Goal: Task Accomplishment & Management: Complete application form

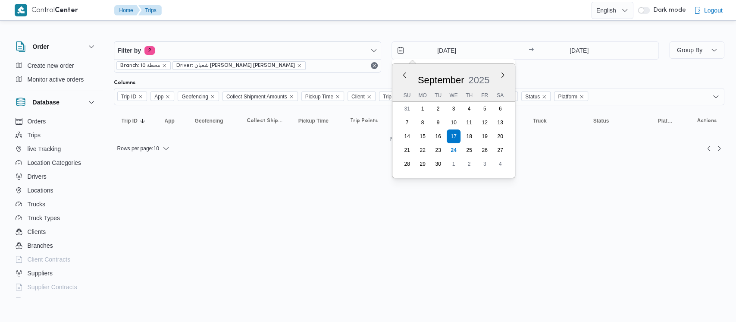
click at [418, 53] on input "17/9/2025" at bounding box center [441, 50] width 98 height 17
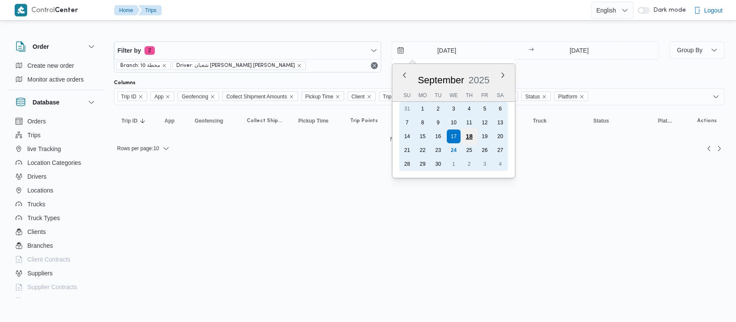
click at [476, 139] on div "18" at bounding box center [469, 136] width 16 height 16
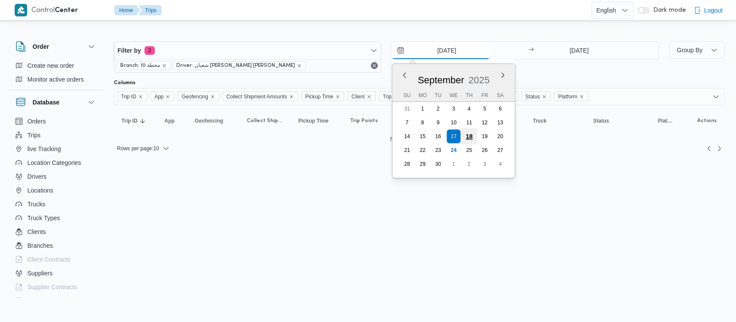
type input "18/9/2025"
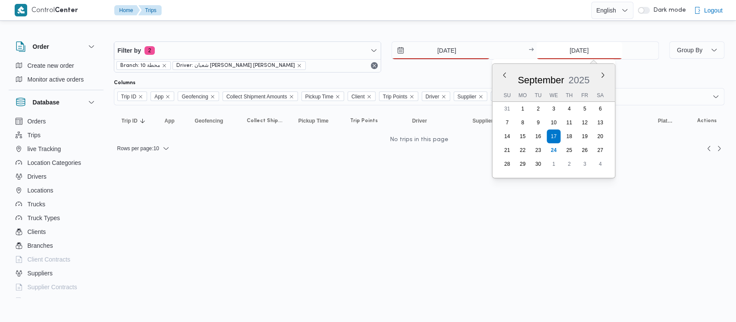
click at [549, 44] on input "17/9/2025" at bounding box center [580, 50] width 86 height 17
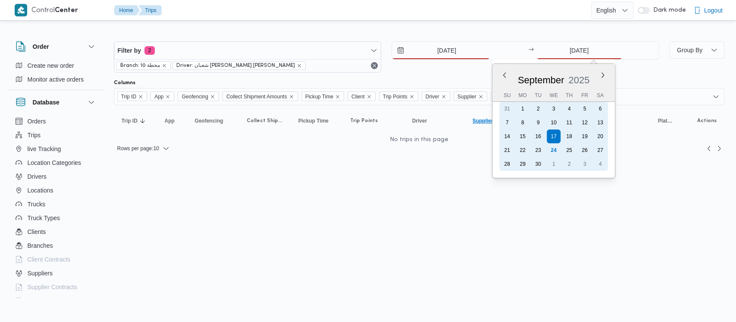
drag, startPoint x: 566, startPoint y: 135, endPoint x: 503, endPoint y: 123, distance: 64.1
click at [566, 134] on div "18" at bounding box center [570, 136] width 14 height 14
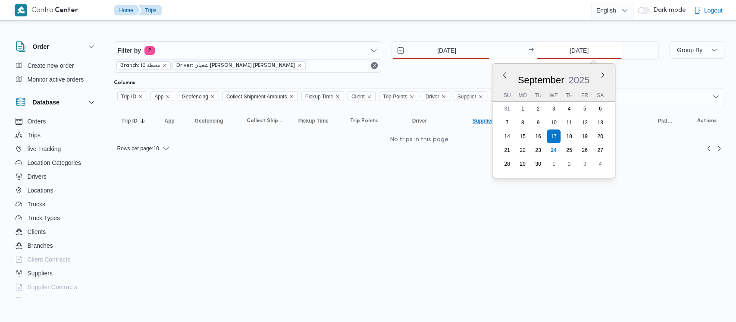
type input "18/9/2025"
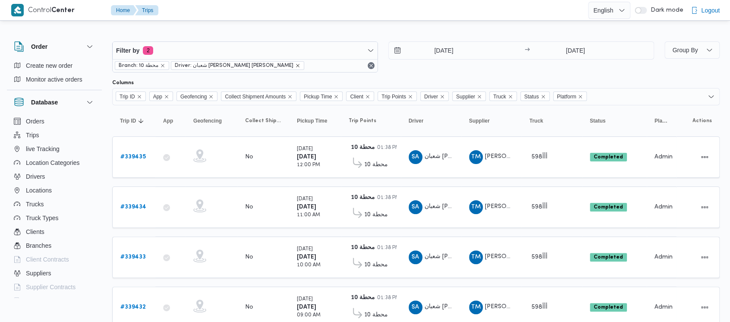
click at [295, 64] on icon "remove selected entity" at bounding box center [297, 65] width 5 height 5
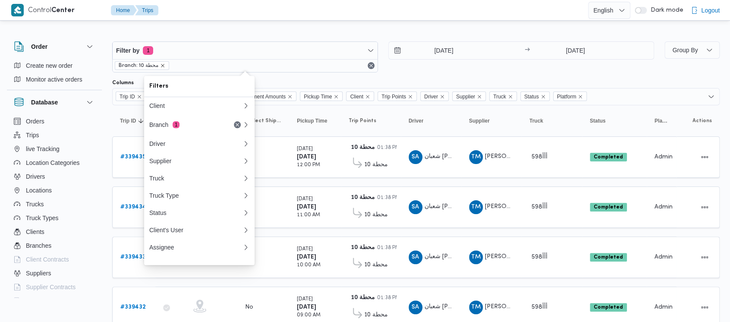
click at [161, 66] on icon "remove selected entity" at bounding box center [162, 65] width 3 height 3
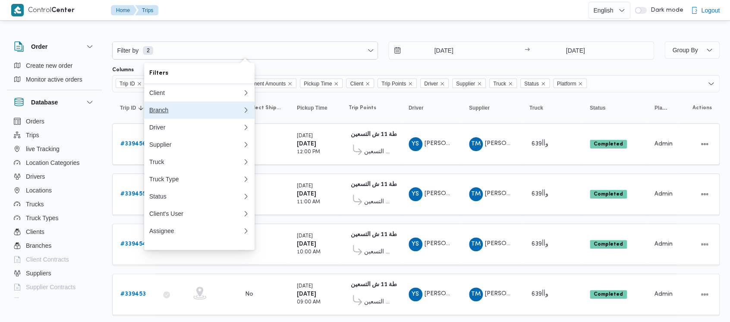
click at [162, 113] on div "Branch" at bounding box center [194, 110] width 90 height 7
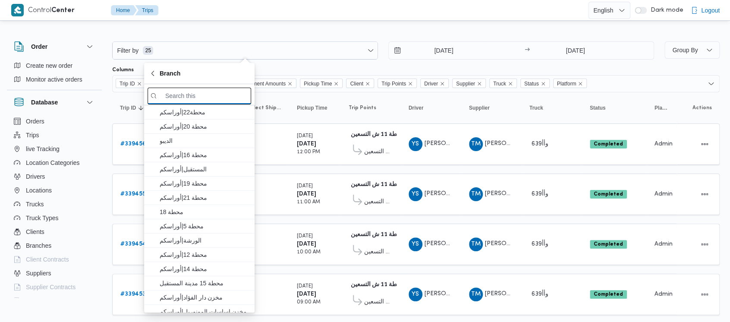
click at [220, 94] on input "search filters" at bounding box center [200, 96] width 104 height 17
paste input "الديبو"
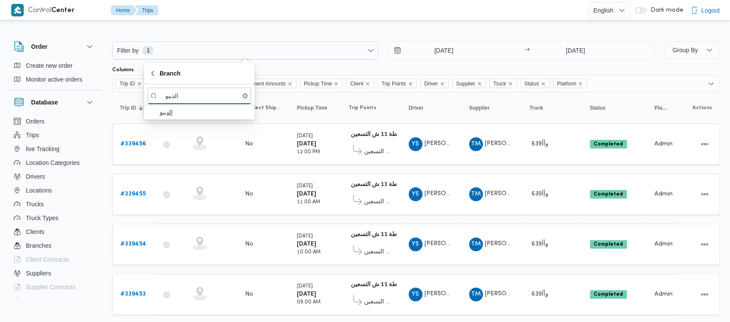
type input "الديبو"
click at [184, 111] on span "الديبو" at bounding box center [205, 112] width 90 height 10
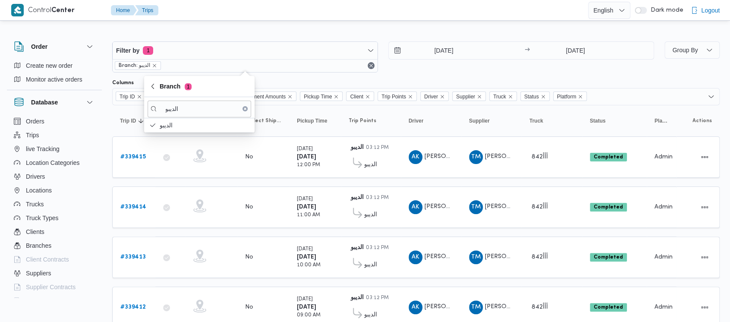
click at [247, 108] on button "Clear input" at bounding box center [244, 108] width 5 height 5
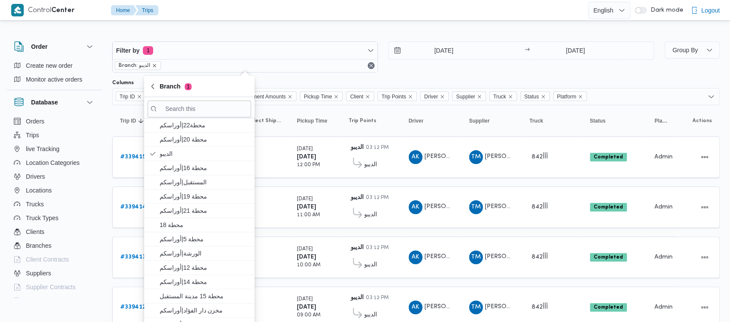
click at [154, 66] on icon "remove selected entity" at bounding box center [154, 65] width 3 height 3
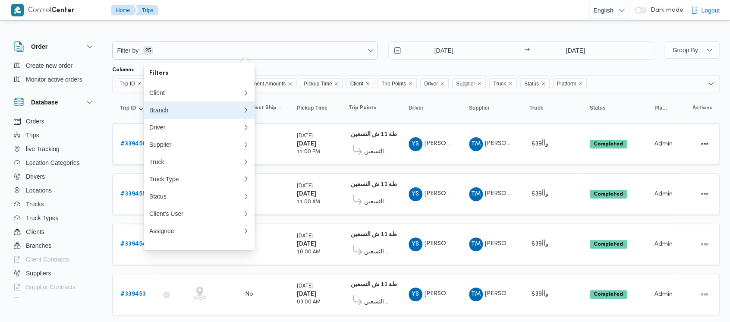
click at [160, 113] on div "Branch" at bounding box center [194, 110] width 90 height 7
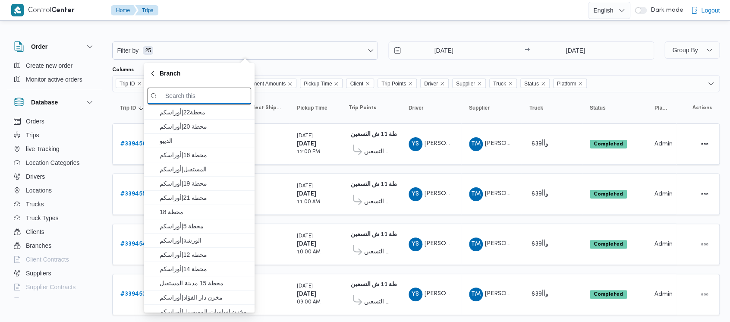
click at [207, 98] on input "search filters" at bounding box center [200, 96] width 104 height 17
paste input "محطة 15"
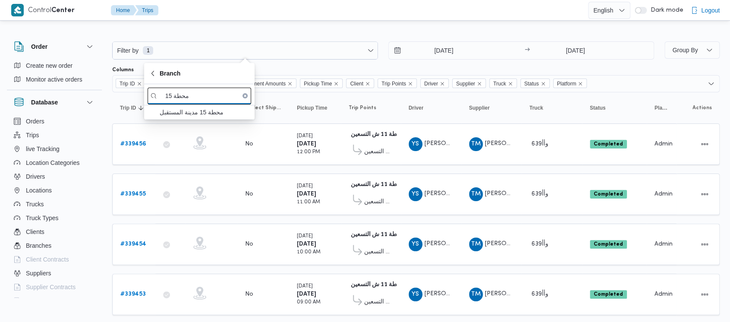
type input "محطة 15"
click at [196, 112] on span "محطة 15 مدينة المستقبل" at bounding box center [205, 112] width 90 height 10
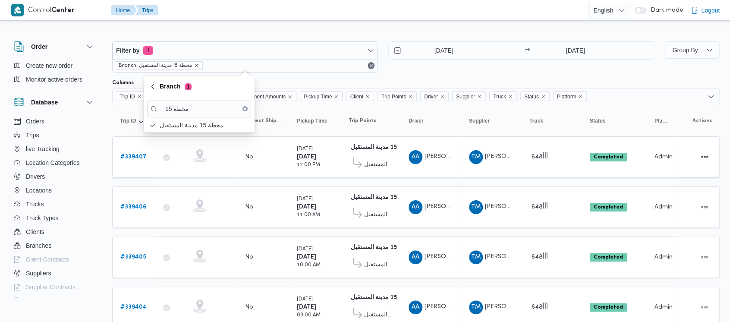
click at [198, 64] on icon "remove selected entity" at bounding box center [196, 65] width 5 height 5
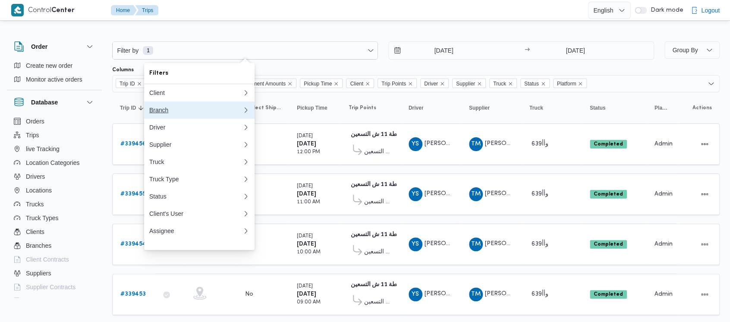
click at [161, 112] on div "Branch" at bounding box center [194, 110] width 90 height 7
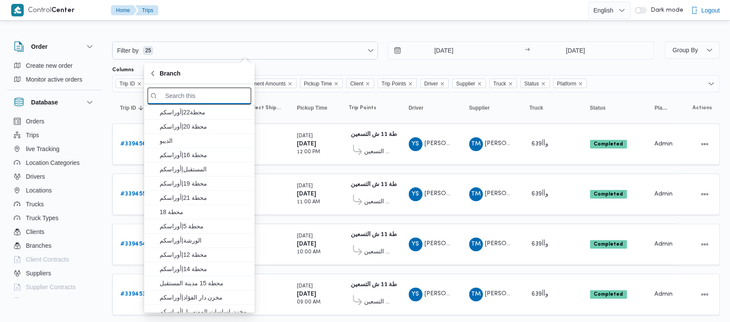
click at [192, 97] on input "search filters" at bounding box center [200, 96] width 104 height 17
paste input "محطة 10"
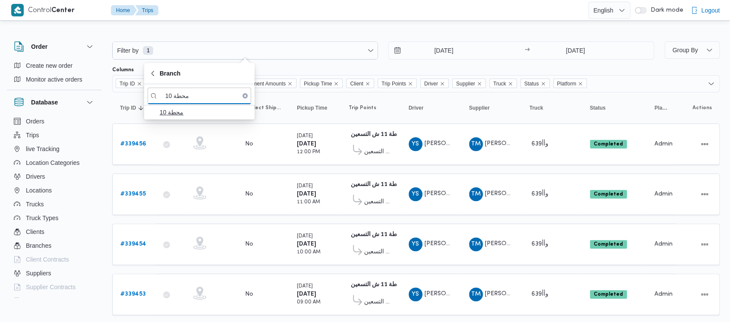
type input "محطة 10"
click at [179, 109] on span "محطة 10" at bounding box center [205, 112] width 90 height 10
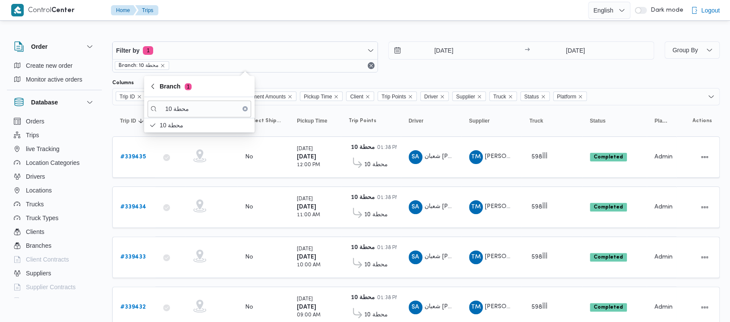
click at [157, 63] on span "Branch: محطة 10" at bounding box center [142, 66] width 47 height 8
click at [161, 65] on icon "remove selected entity" at bounding box center [162, 65] width 3 height 3
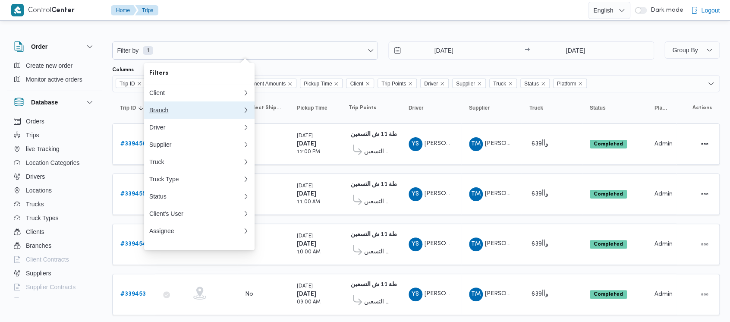
click at [159, 111] on div "Branch" at bounding box center [194, 110] width 90 height 7
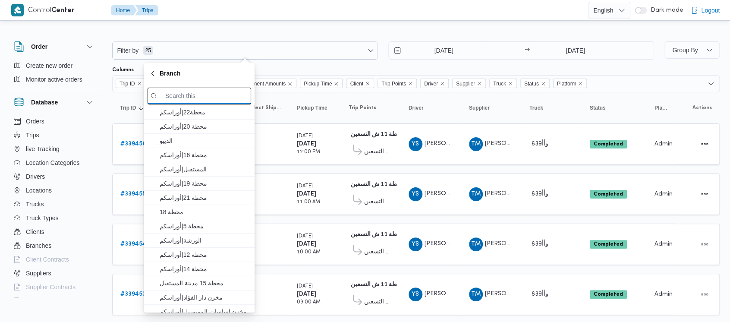
click at [201, 96] on input "search filters" at bounding box center [200, 96] width 104 height 17
paste input "الاوناش"
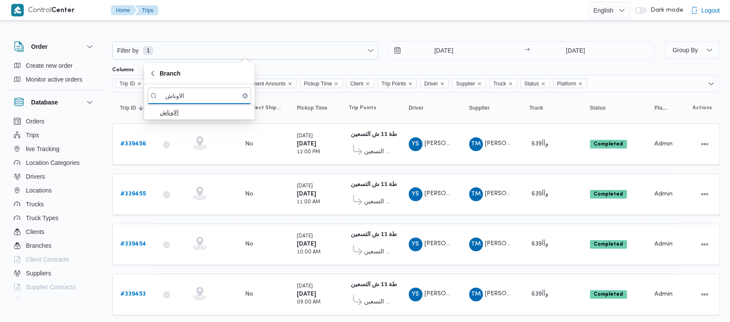
type input "الاوناش"
click at [184, 113] on span "الاوناش" at bounding box center [205, 112] width 90 height 10
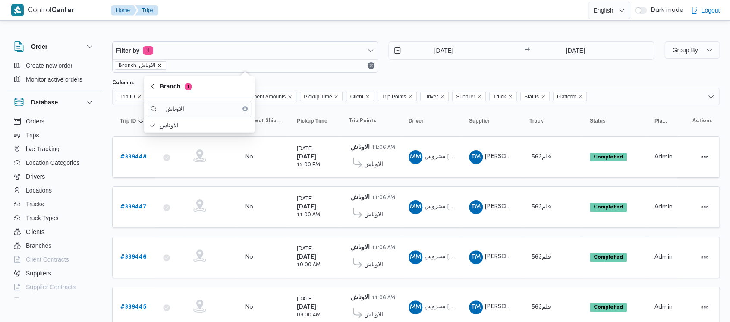
click at [160, 67] on icon "remove selected entity" at bounding box center [159, 65] width 5 height 5
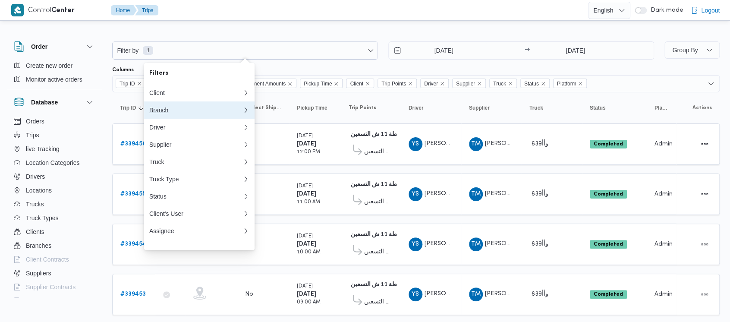
click at [167, 113] on div "Branch" at bounding box center [194, 110] width 90 height 7
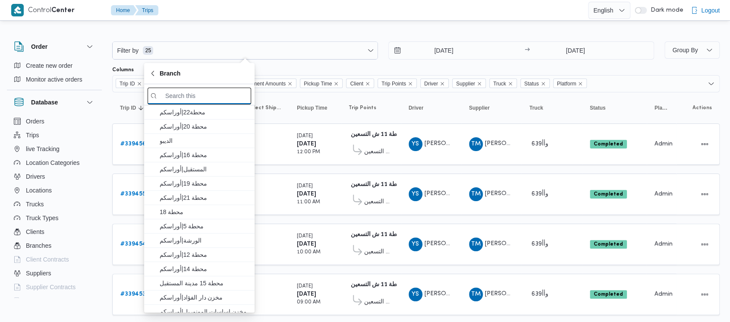
click at [220, 96] on input "search filters" at bounding box center [200, 96] width 104 height 17
paste input "محطة 11"
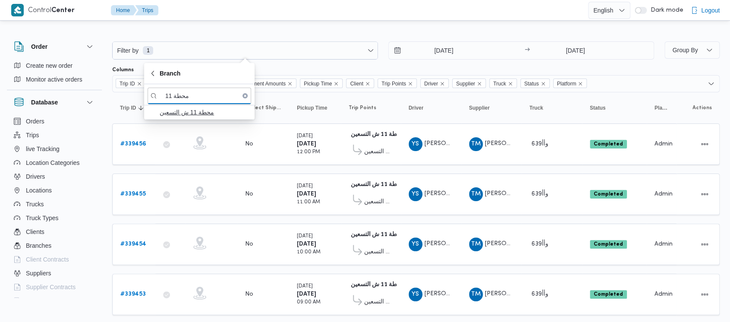
type input "محطة 11"
click at [204, 114] on span "محطة 11 ش التسعين" at bounding box center [205, 112] width 90 height 10
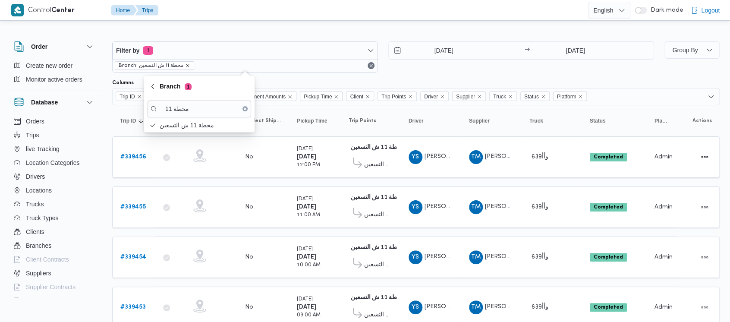
click at [188, 64] on icon "remove selected entity" at bounding box center [187, 65] width 5 height 5
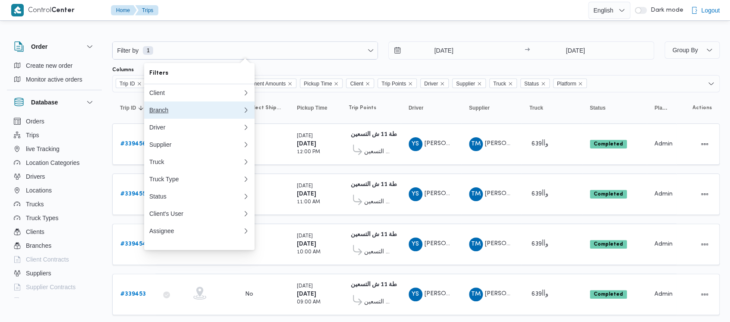
drag, startPoint x: 157, startPoint y: 110, endPoint x: 209, endPoint y: 107, distance: 51.8
click at [160, 110] on div "Branch" at bounding box center [194, 110] width 90 height 7
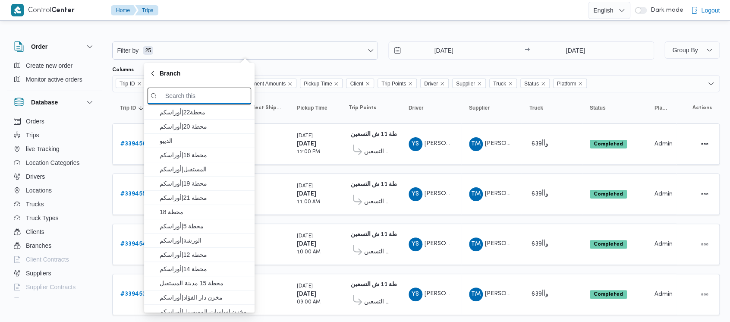
click at [216, 98] on input "search filters" at bounding box center [200, 96] width 104 height 17
paste input "محطة 2"
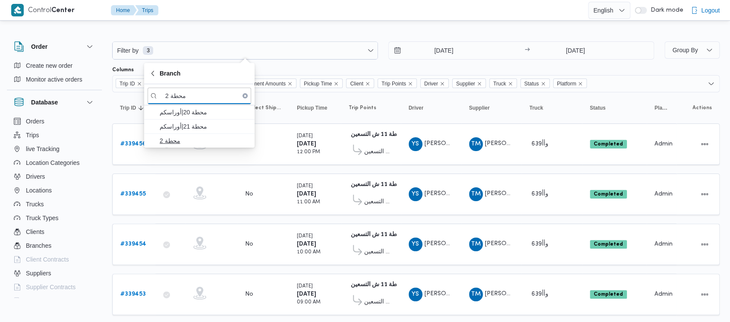
type input "محطة 2"
click at [173, 140] on span "محطة 2" at bounding box center [205, 140] width 90 height 10
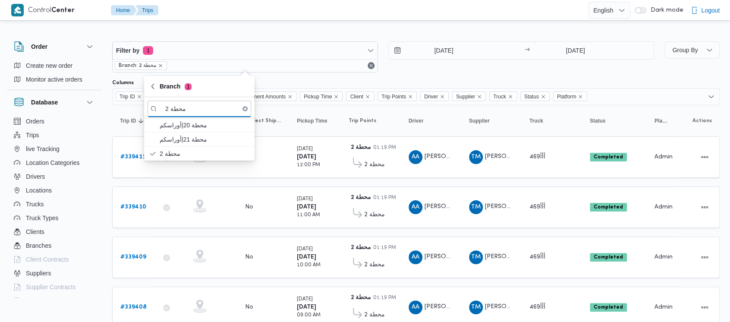
click at [460, 68] on div "18/9/2025 → 18/9/2025" at bounding box center [521, 56] width 266 height 31
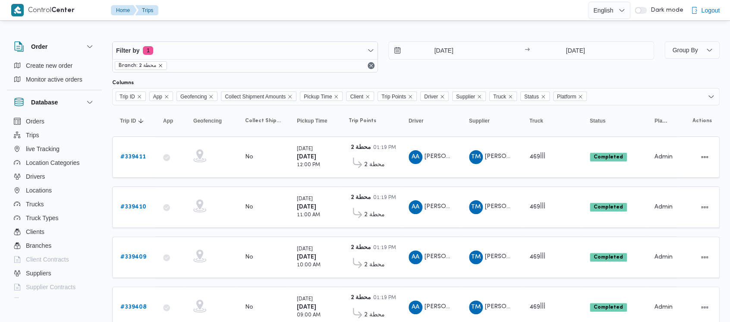
click at [162, 67] on icon "remove selected entity" at bounding box center [160, 65] width 5 height 5
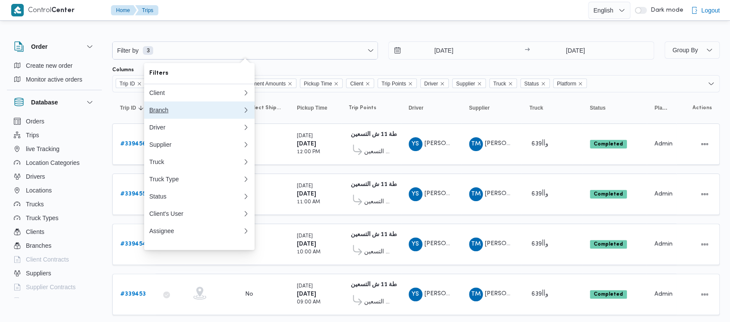
click at [159, 113] on div "Branch" at bounding box center [194, 110] width 90 height 7
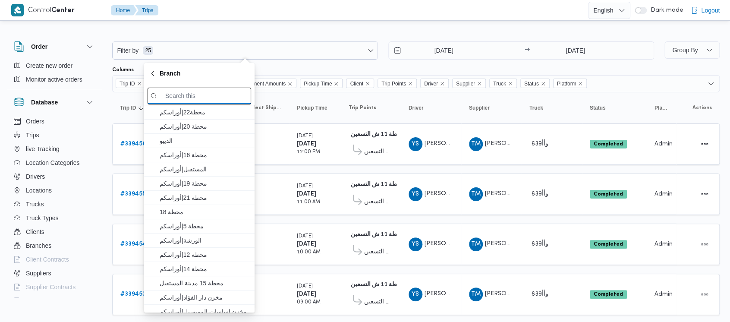
click at [198, 93] on input "search filters" at bounding box center [200, 96] width 104 height 17
paste input "الاوناش"
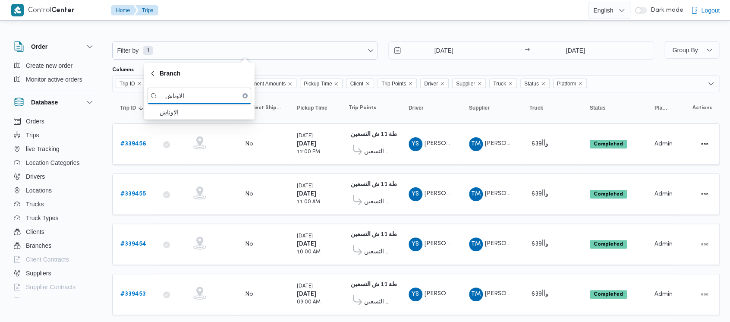
type input "الاوناش"
click at [186, 113] on span "الاوناش" at bounding box center [205, 112] width 90 height 10
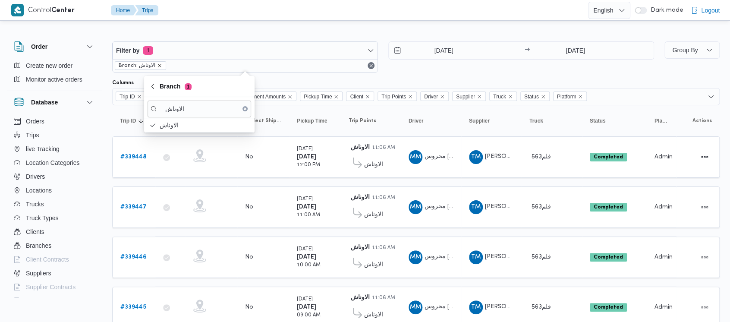
click at [158, 64] on icon "remove selected entity" at bounding box center [159, 65] width 5 height 5
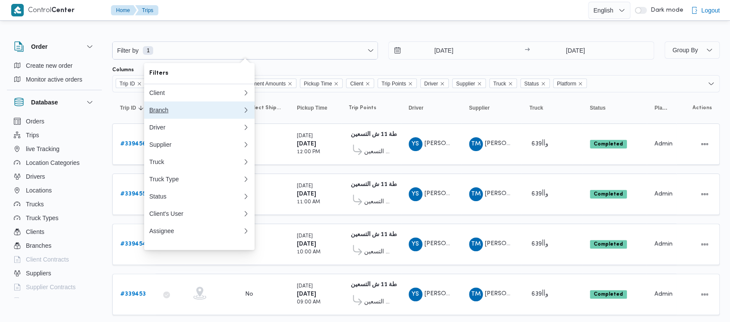
click at [159, 110] on div "Branch" at bounding box center [194, 110] width 90 height 7
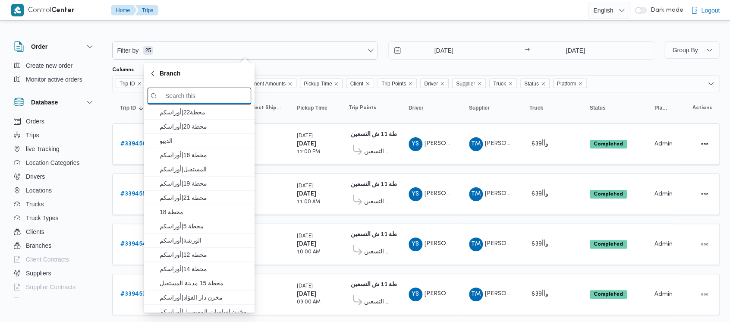
click at [212, 93] on input "search filters" at bounding box center [200, 96] width 104 height 17
paste input "محطة 8"
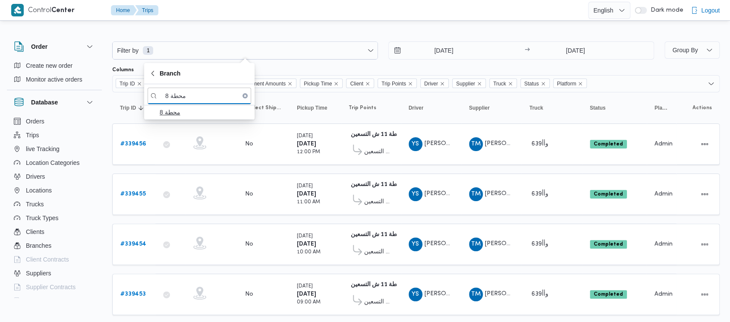
type input "محطة 8"
click at [199, 111] on span "محطة 8" at bounding box center [205, 112] width 90 height 10
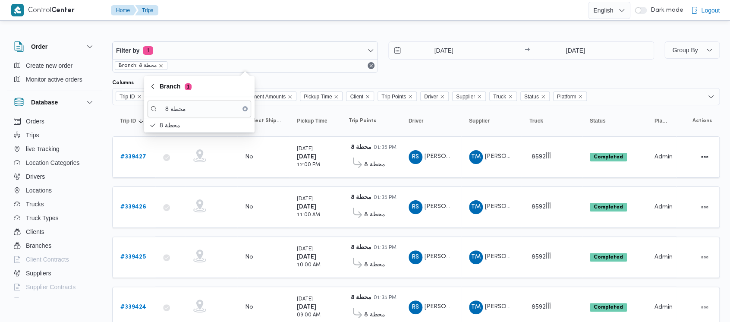
click at [162, 63] on icon "remove selected entity" at bounding box center [160, 65] width 5 height 5
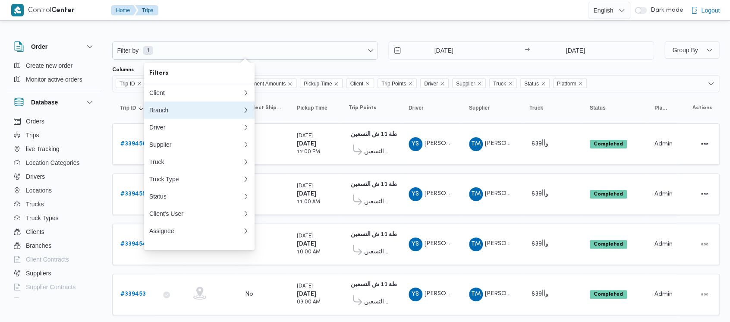
click at [160, 112] on div "Branch" at bounding box center [194, 110] width 90 height 7
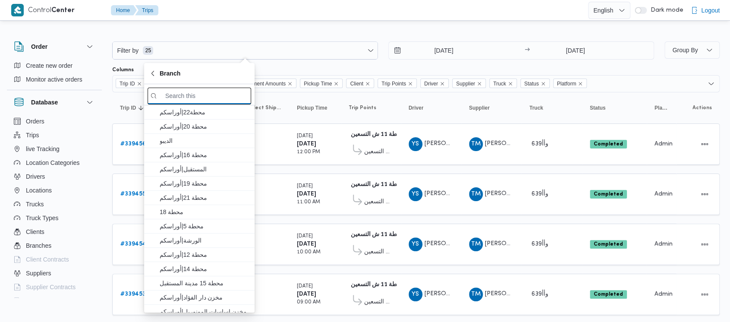
click at [191, 97] on input "search filters" at bounding box center [200, 96] width 104 height 17
paste input "محطة 9"
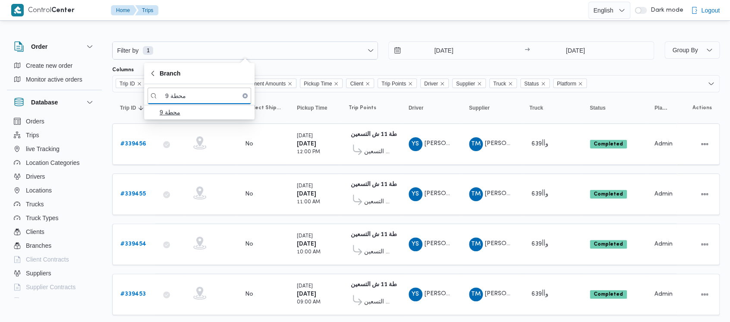
type input "محطة 9"
click at [187, 110] on span "محطة 9" at bounding box center [205, 112] width 90 height 10
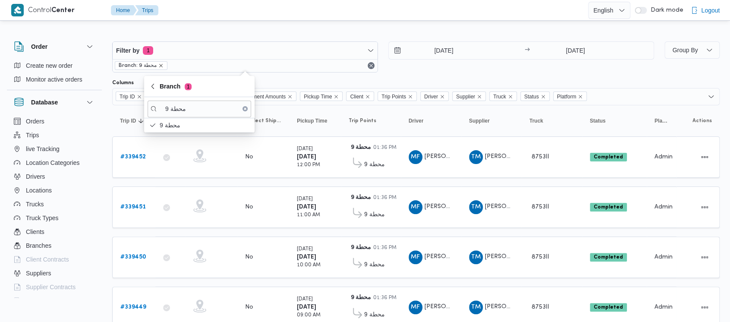
click at [161, 66] on icon "remove selected entity" at bounding box center [160, 65] width 5 height 5
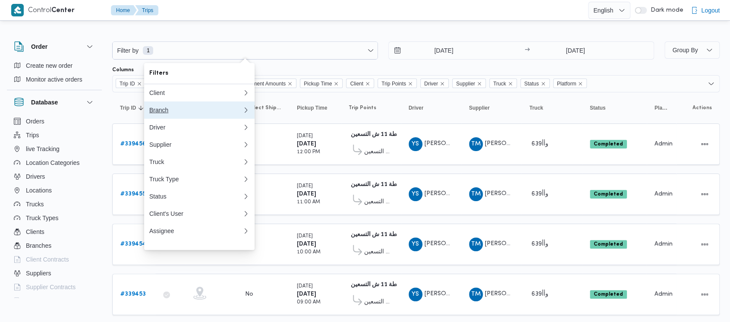
click at [160, 113] on div "Branch" at bounding box center [194, 110] width 90 height 7
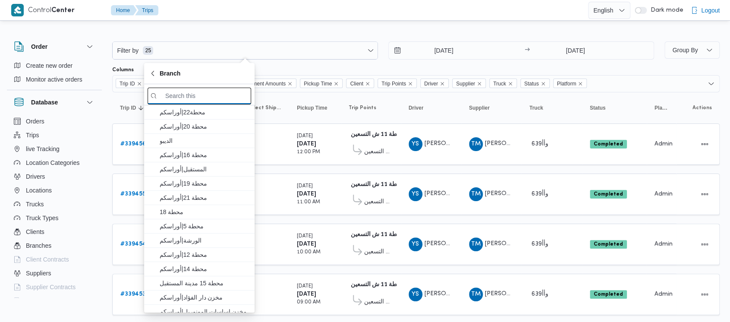
click at [213, 90] on input "search filters" at bounding box center [200, 96] width 104 height 17
paste input "محطة 10"
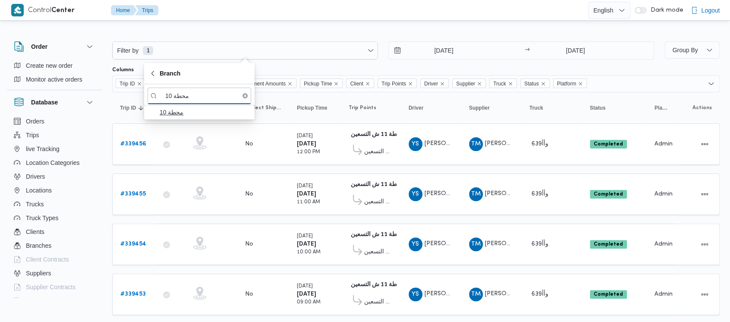
type input "محطة 10"
click at [186, 110] on span "محطة 10" at bounding box center [205, 112] width 90 height 10
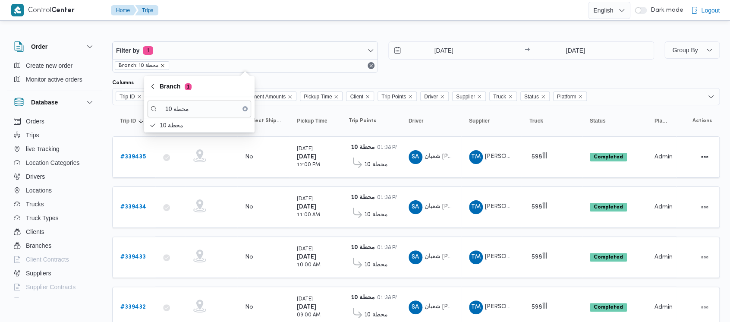
click at [163, 66] on icon "remove selected entity" at bounding box center [162, 65] width 5 height 5
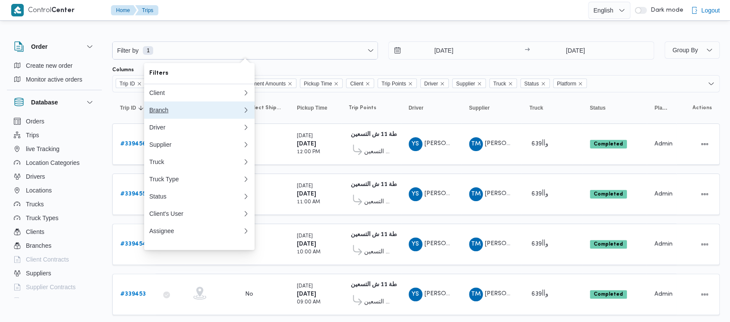
click at [158, 111] on div "Branch" at bounding box center [194, 110] width 90 height 7
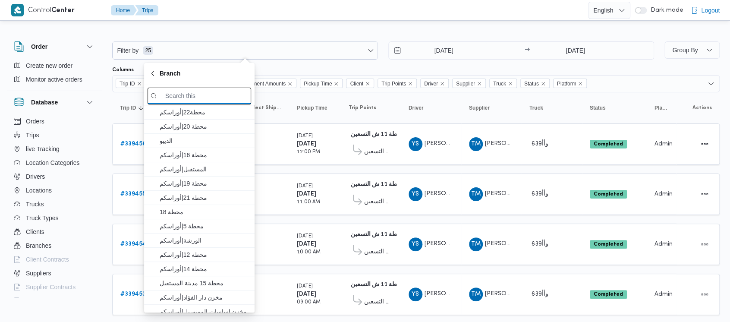
click at [216, 97] on input "search filters" at bounding box center [200, 96] width 104 height 17
paste input "محطة 4"
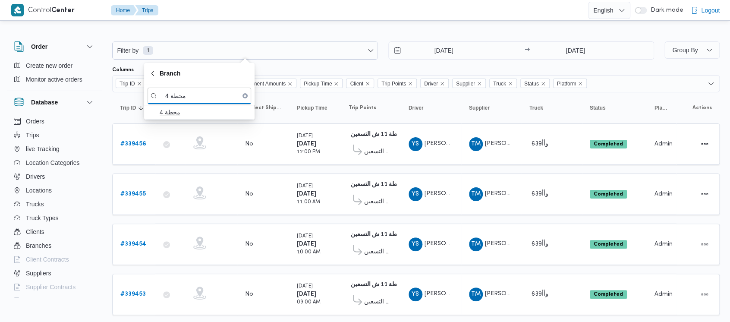
type input "محطة 4"
click at [179, 110] on span "محطة 4" at bounding box center [205, 112] width 90 height 10
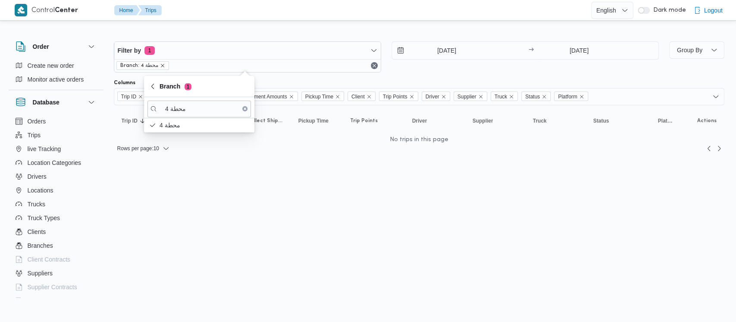
click at [163, 65] on icon "remove selected entity" at bounding box center [162, 65] width 5 height 5
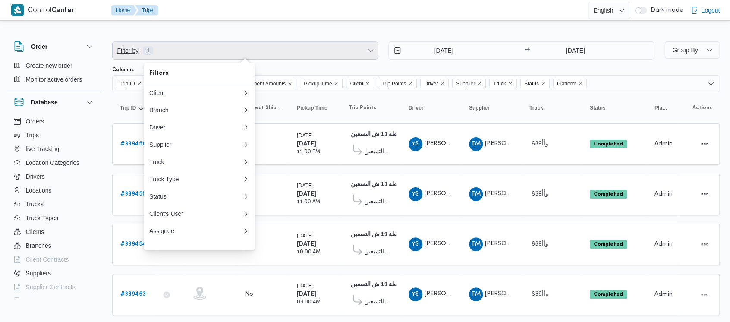
click at [124, 52] on span "Filter by" at bounding box center [127, 50] width 23 height 10
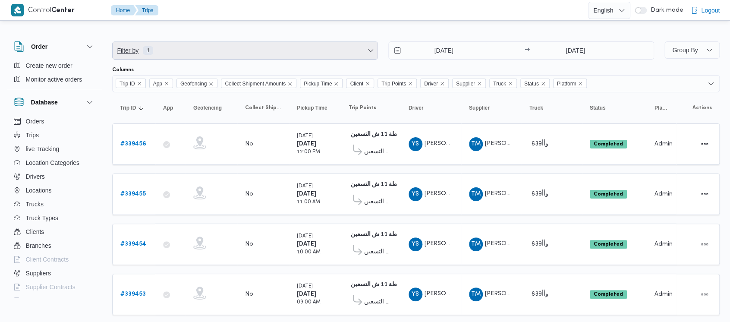
click at [122, 54] on span "Filter by" at bounding box center [127, 50] width 23 height 10
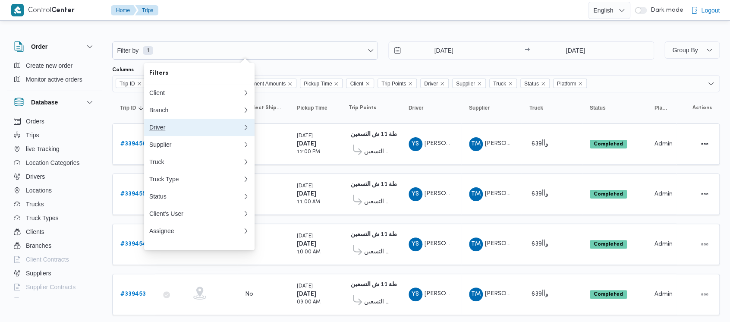
click at [158, 127] on div "Driver" at bounding box center [194, 127] width 90 height 7
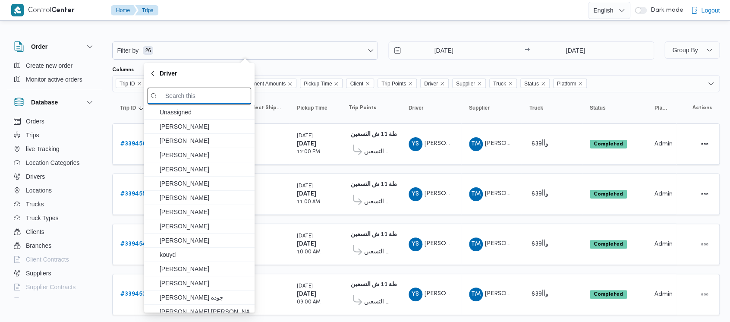
click at [223, 97] on input "search filters" at bounding box center [200, 96] width 104 height 17
paste input "حسام راغب"
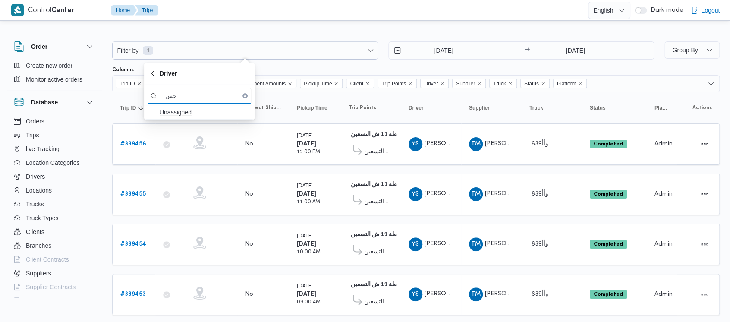
type input "ح"
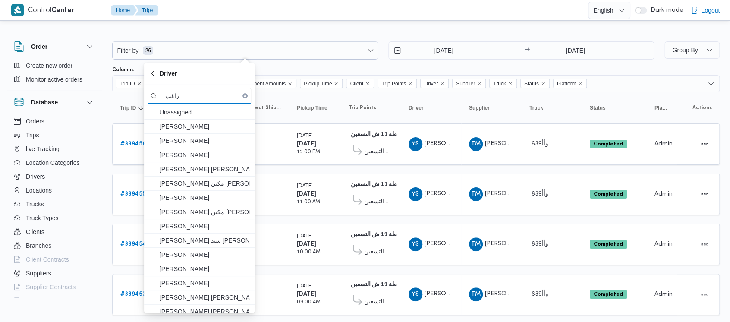
type input "راغب"
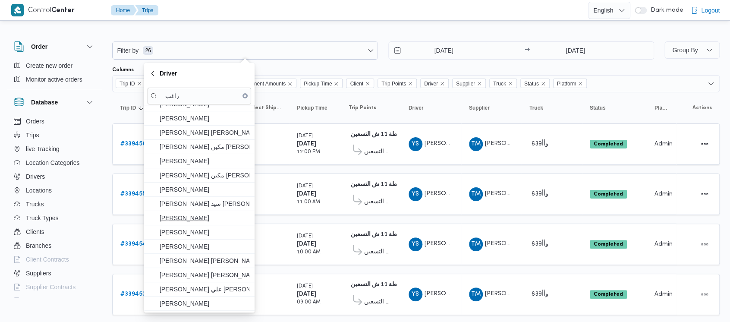
scroll to position [39, 0]
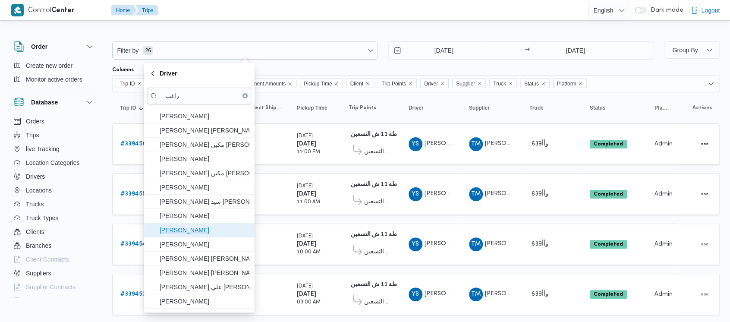
click at [215, 230] on span "[PERSON_NAME]" at bounding box center [205, 230] width 90 height 10
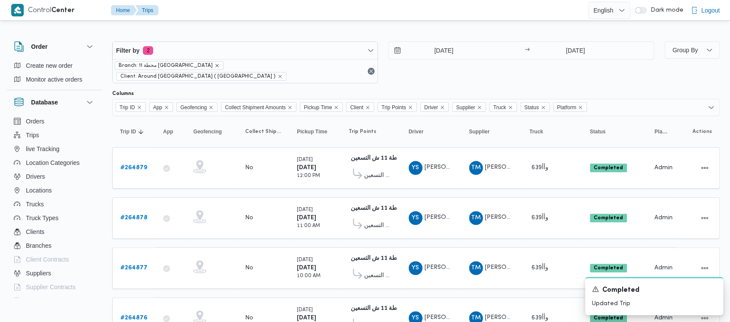
drag, startPoint x: 186, startPoint y: 66, endPoint x: 119, endPoint y: 91, distance: 71.7
click at [215, 65] on icon "remove selected entity" at bounding box center [216, 65] width 3 height 3
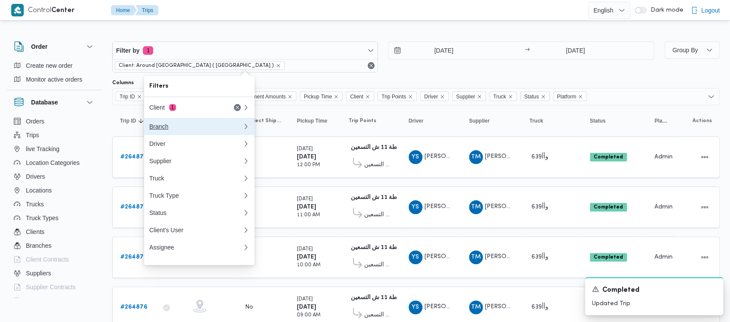
click at [159, 126] on div "Branch" at bounding box center [194, 126] width 90 height 7
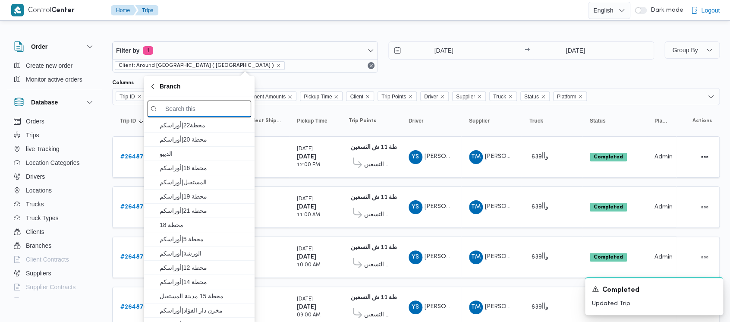
click at [211, 106] on input "search filters" at bounding box center [200, 109] width 104 height 17
paste input "محطة 4"
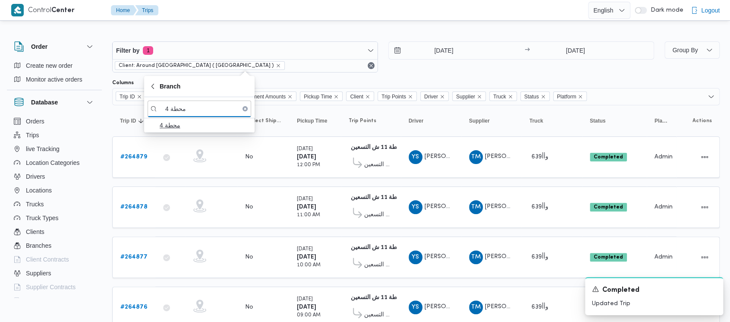
type input "محطة 4"
click at [191, 125] on span "محطة 4" at bounding box center [205, 125] width 90 height 10
click at [405, 72] on div "Filter by 2 Branch: محطة 4 Client: Around [GEOGRAPHIC_DATA] ( [GEOGRAPHIC_DATA]…" at bounding box center [383, 56] width 552 height 41
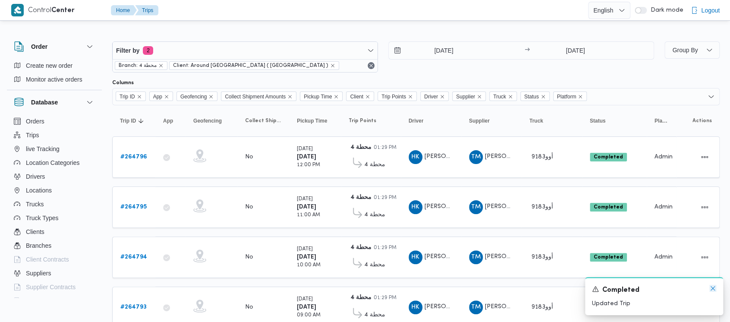
click at [712, 286] on icon "Dismiss toast" at bounding box center [712, 288] width 7 height 7
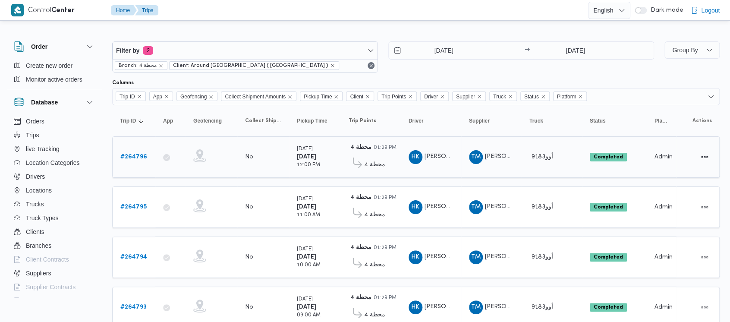
click at [129, 154] on b "# 264796" at bounding box center [133, 157] width 27 height 6
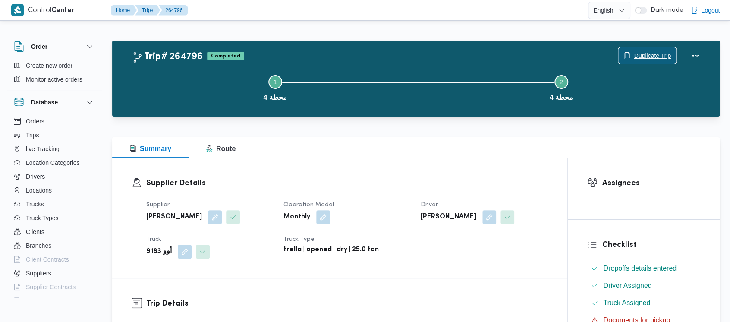
click at [636, 56] on span "Duplicate Trip" at bounding box center [652, 55] width 37 height 10
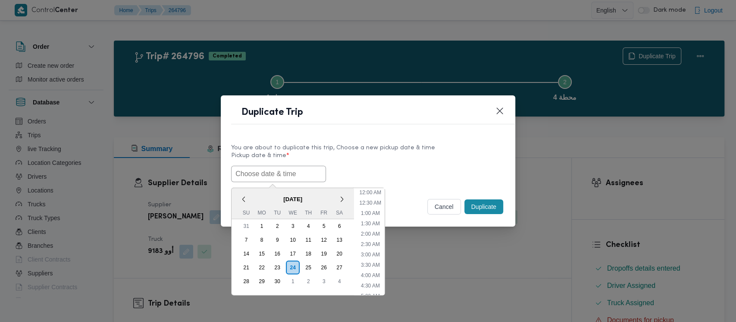
click at [254, 172] on input "text" at bounding box center [278, 174] width 95 height 16
click at [309, 252] on div "18" at bounding box center [308, 253] width 16 height 16
click at [375, 255] on li "9:00 AM" at bounding box center [371, 259] width 26 height 9
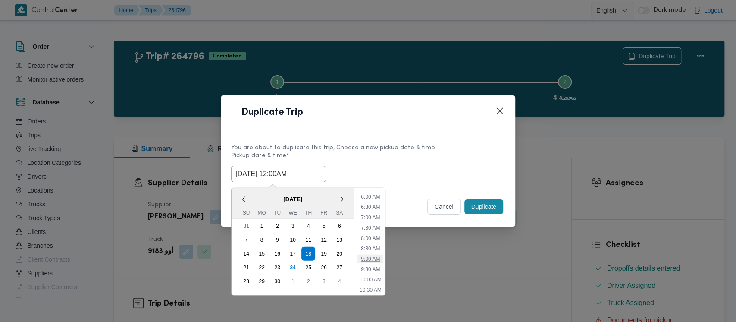
type input "[DATE] 9:00AM"
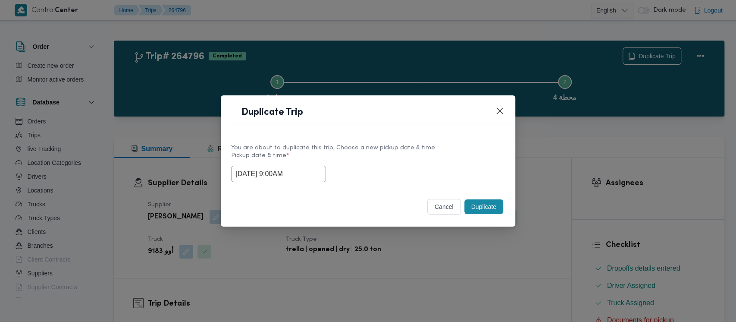
click at [478, 208] on button "Duplicate" at bounding box center [484, 206] width 39 height 15
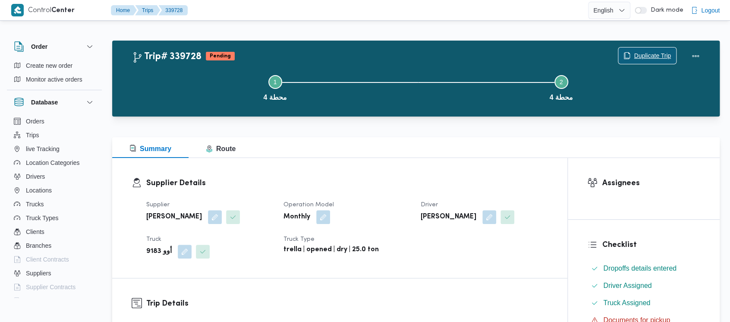
click at [652, 57] on span "Duplicate Trip" at bounding box center [652, 55] width 37 height 10
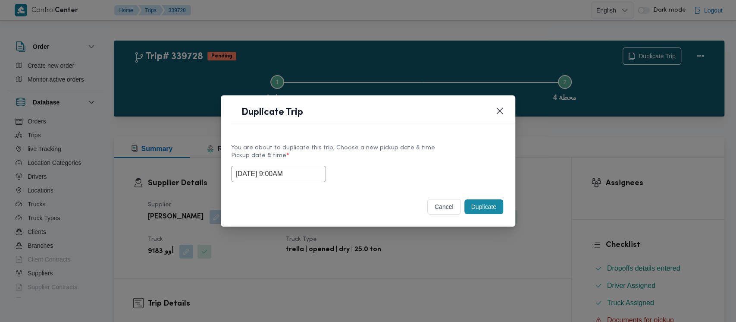
click at [272, 168] on input "[DATE] 9:00AM" at bounding box center [278, 174] width 95 height 16
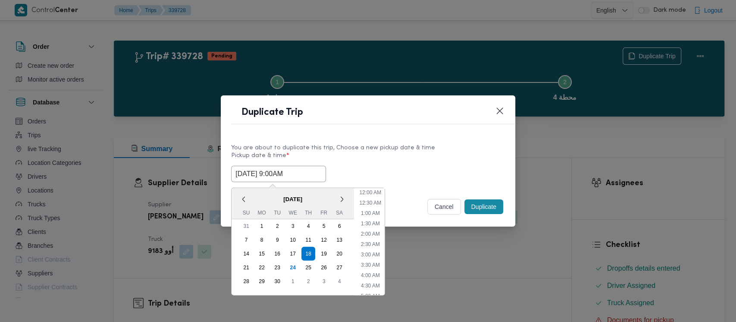
scroll to position [137, 0]
click at [373, 261] on li "10:00 AM" at bounding box center [370, 262] width 29 height 9
type input "[DATE] 10:00AM"
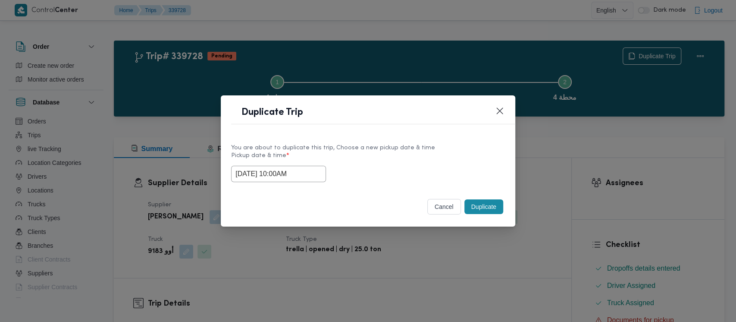
click at [495, 207] on button "Duplicate" at bounding box center [484, 206] width 39 height 15
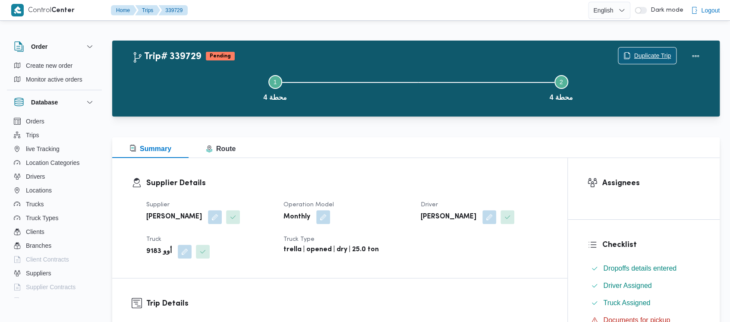
click at [645, 51] on span "Duplicate Trip" at bounding box center [652, 55] width 37 height 10
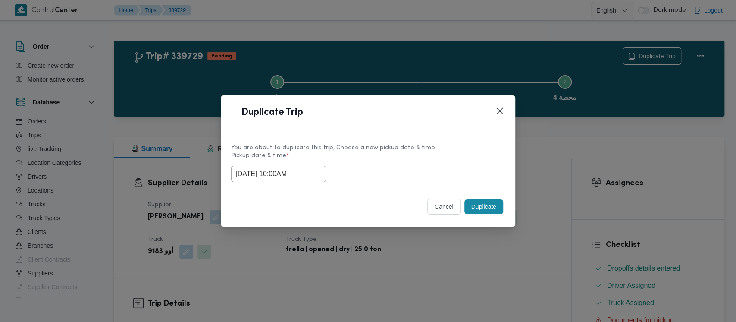
click at [261, 168] on input "[DATE] 10:00AM" at bounding box center [278, 174] width 95 height 16
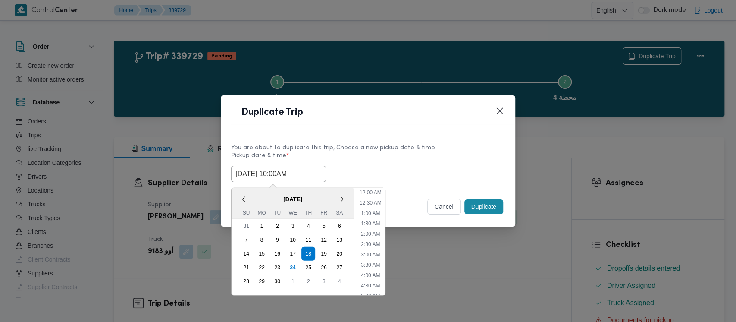
scroll to position [158, 0]
click at [364, 258] on li "11:00 AM" at bounding box center [370, 262] width 29 height 9
type input "[DATE] 11:00AM"
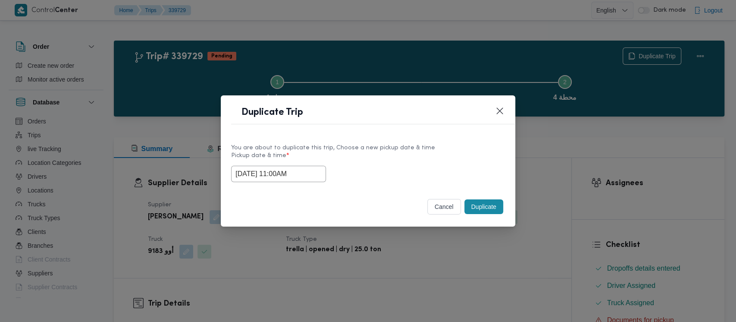
click at [494, 199] on button "Duplicate" at bounding box center [484, 206] width 39 height 15
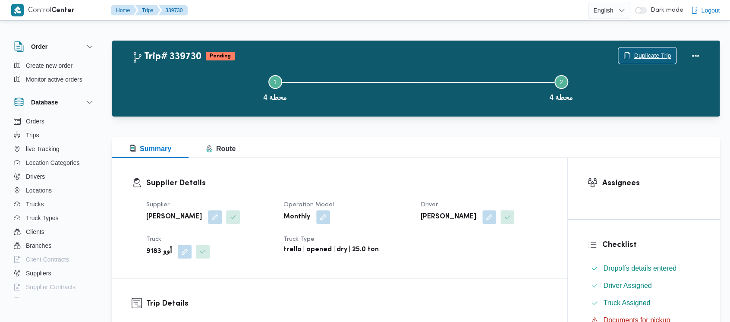
click at [630, 54] on span "Duplicate Trip" at bounding box center [647, 55] width 58 height 16
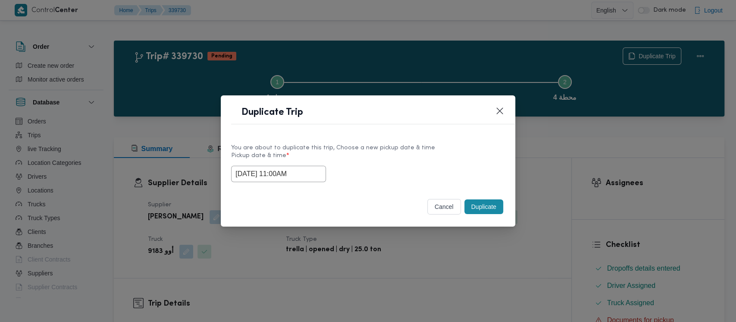
click at [300, 174] on input "[DATE] 11:00AM" at bounding box center [278, 174] width 95 height 16
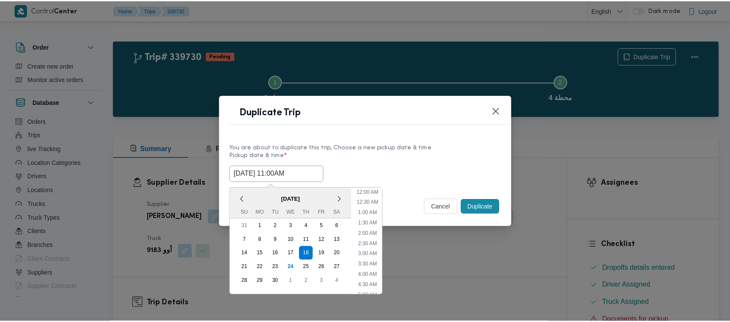
scroll to position [179, 0]
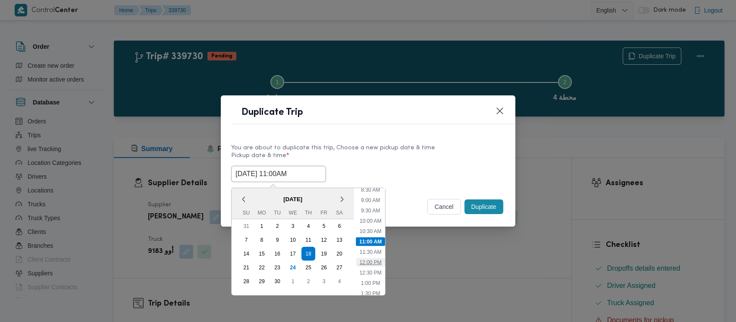
click at [367, 260] on li "12:00 PM" at bounding box center [370, 262] width 29 height 9
type input "[DATE] 12:00PM"
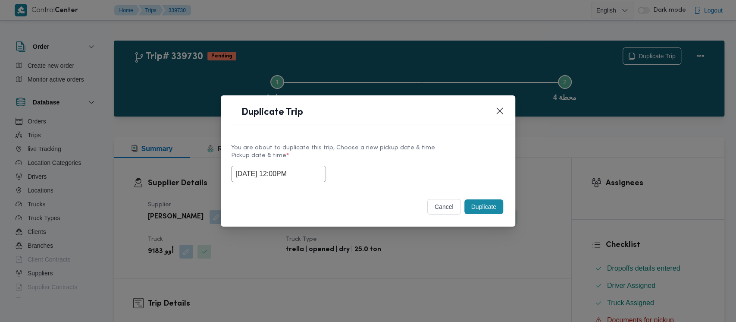
click at [479, 211] on button "Duplicate" at bounding box center [484, 206] width 39 height 15
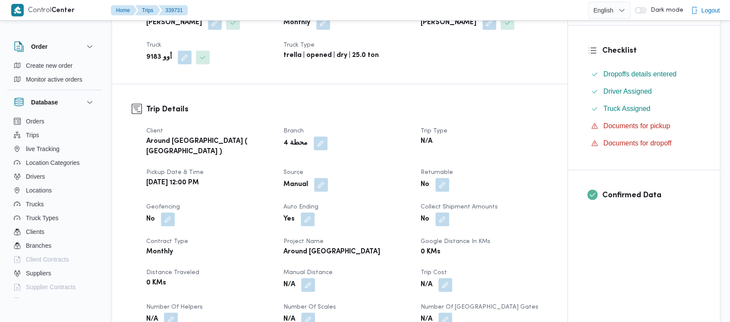
scroll to position [287, 0]
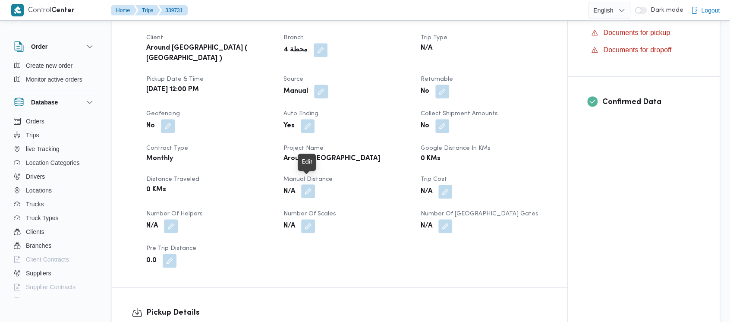
click at [311, 185] on button "button" at bounding box center [308, 191] width 14 height 14
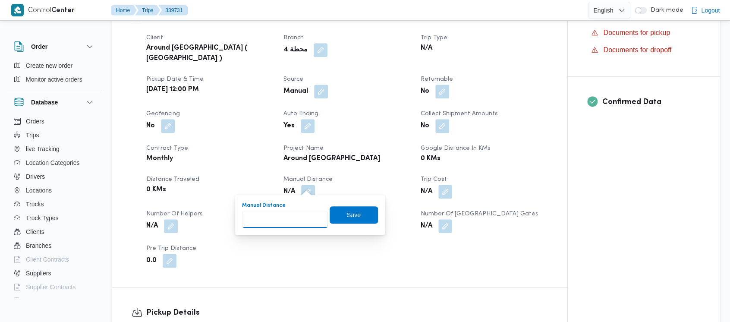
click at [287, 220] on input "Manual Distance" at bounding box center [285, 219] width 86 height 17
paste input "1.5"
type input "1.5"
click at [365, 214] on span "Save" at bounding box center [354, 214] width 48 height 17
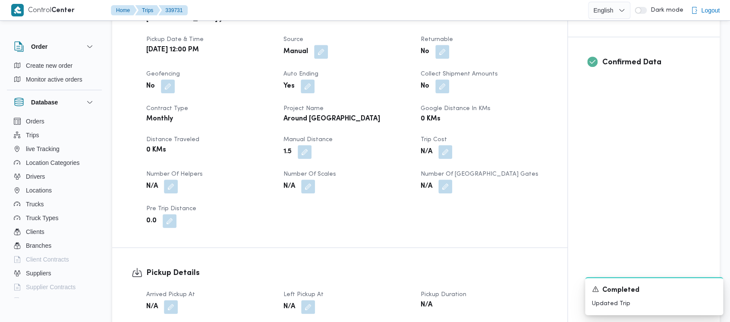
scroll to position [345, 0]
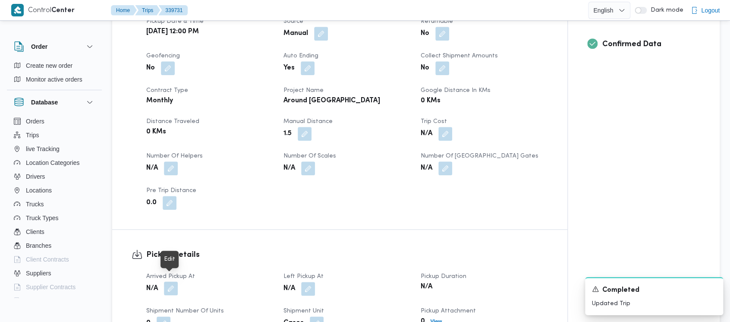
click at [173, 281] on button "button" at bounding box center [171, 288] width 14 height 14
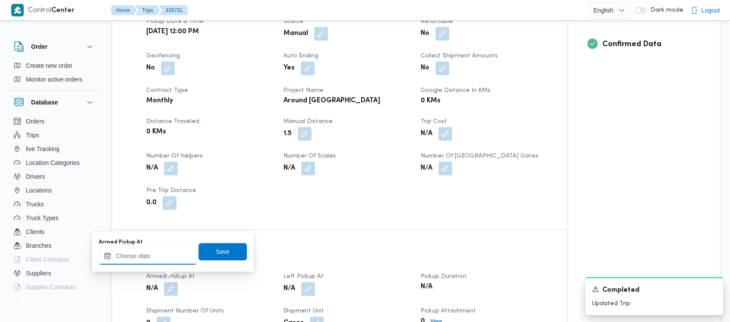
click at [154, 255] on input "Arrived Pickup At" at bounding box center [148, 255] width 98 height 17
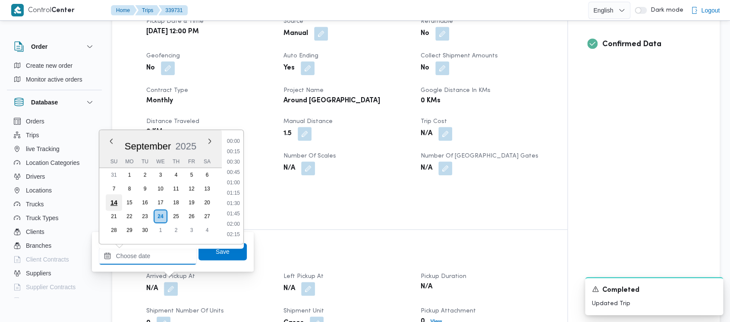
scroll to position [631, 0]
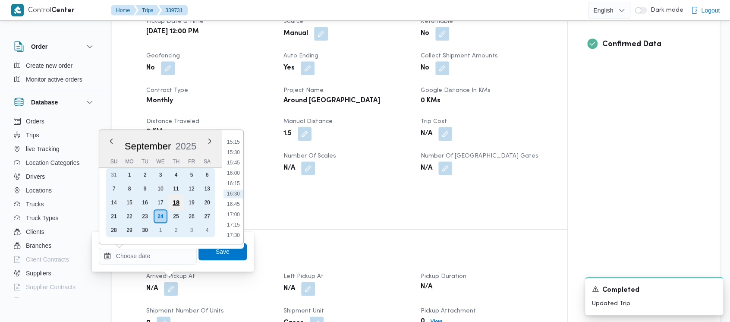
click at [176, 202] on div "18" at bounding box center [176, 202] width 16 height 16
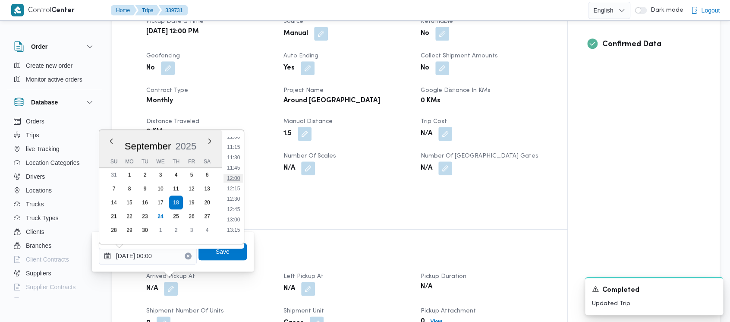
click at [236, 176] on li "12:00" at bounding box center [233, 178] width 20 height 9
type input "[DATE] 12:00"
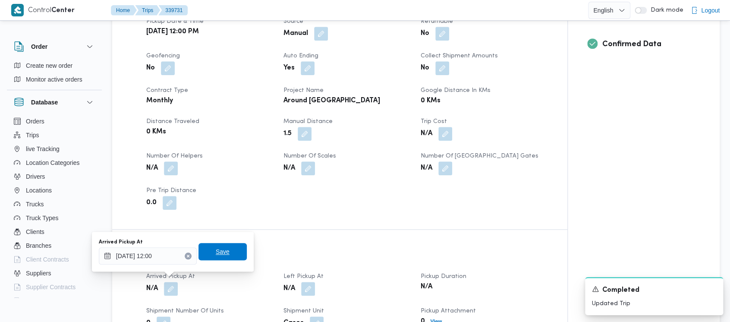
drag, startPoint x: 213, startPoint y: 256, endPoint x: 220, endPoint y: 251, distance: 9.0
click at [217, 252] on span "Save" at bounding box center [223, 251] width 14 height 10
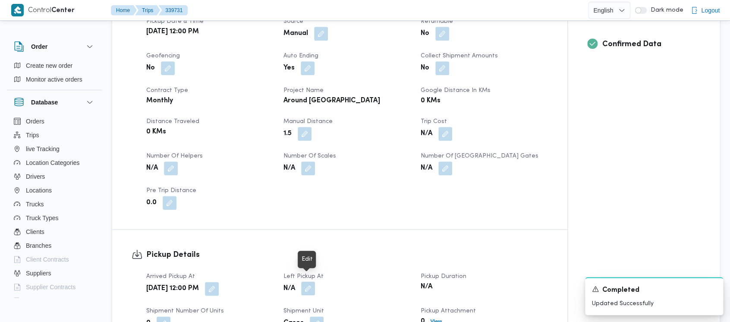
click at [312, 281] on button "button" at bounding box center [308, 288] width 14 height 14
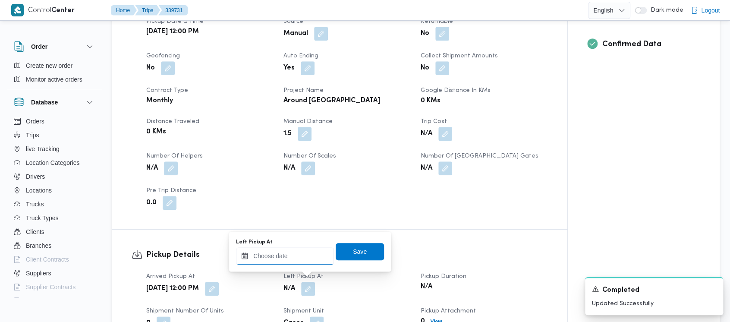
drag, startPoint x: 280, startPoint y: 258, endPoint x: 280, endPoint y: 252, distance: 6.0
click at [280, 255] on input "Left Pickup At" at bounding box center [285, 255] width 98 height 17
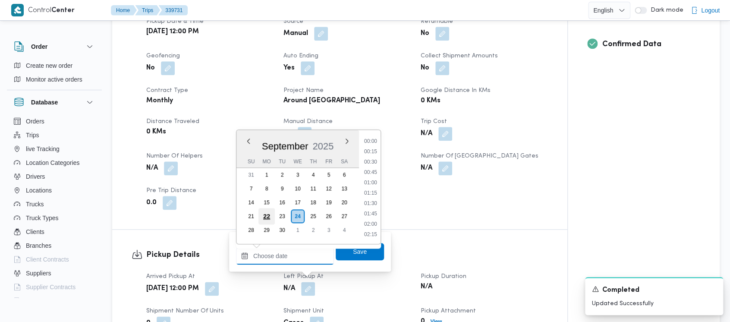
scroll to position [631, 0]
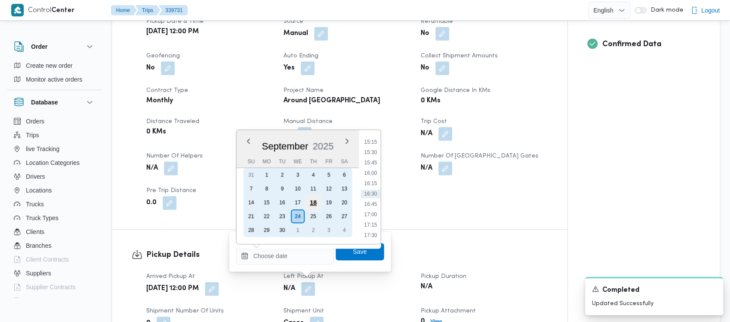
drag, startPoint x: 314, startPoint y: 201, endPoint x: 331, endPoint y: 196, distance: 17.7
click at [314, 201] on div "18" at bounding box center [313, 202] width 14 height 14
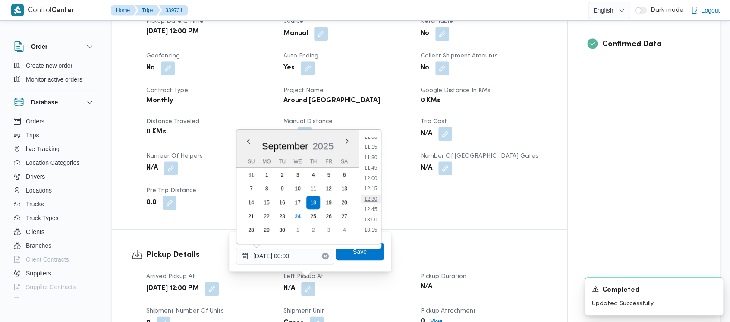
click at [370, 198] on li "12:30" at bounding box center [371, 199] width 20 height 9
type input "[DATE] 12:30"
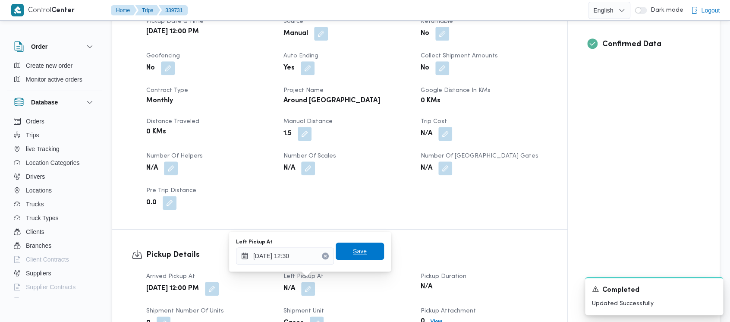
click at [354, 251] on span "Save" at bounding box center [360, 251] width 14 height 10
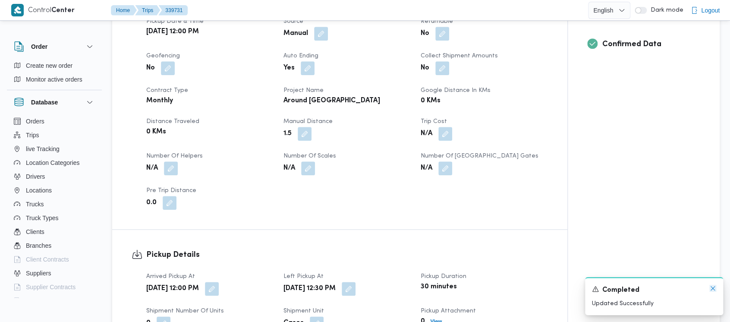
click at [713, 286] on icon "Dismiss toast" at bounding box center [712, 288] width 7 height 7
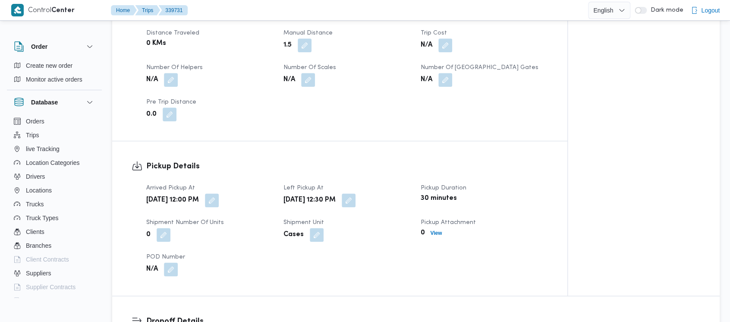
scroll to position [575, 0]
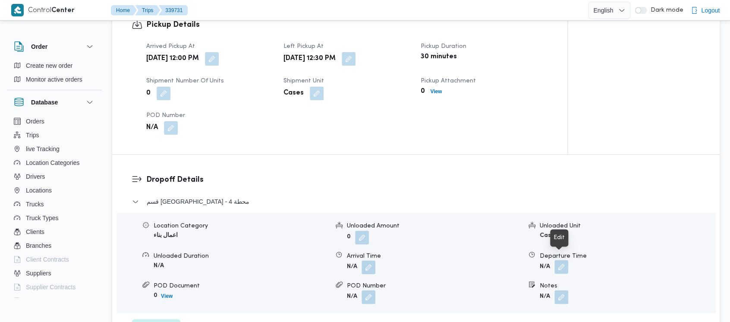
click at [563, 260] on button "button" at bounding box center [561, 267] width 14 height 14
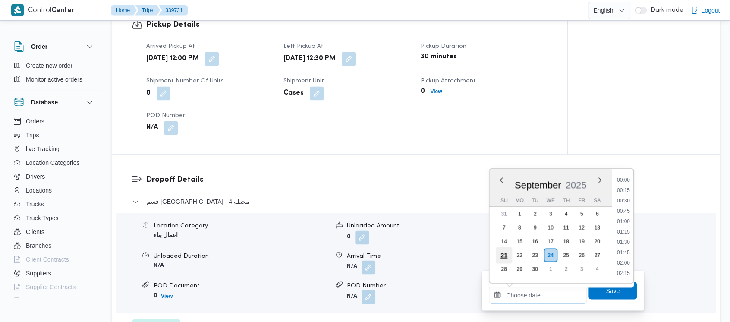
drag, startPoint x: 534, startPoint y: 291, endPoint x: 498, endPoint y: 249, distance: 55.1
click at [532, 292] on input "Departure Time" at bounding box center [538, 294] width 98 height 17
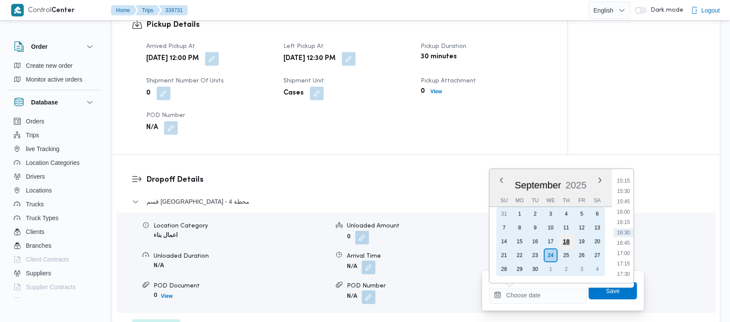
click at [569, 240] on div "18" at bounding box center [566, 241] width 16 height 16
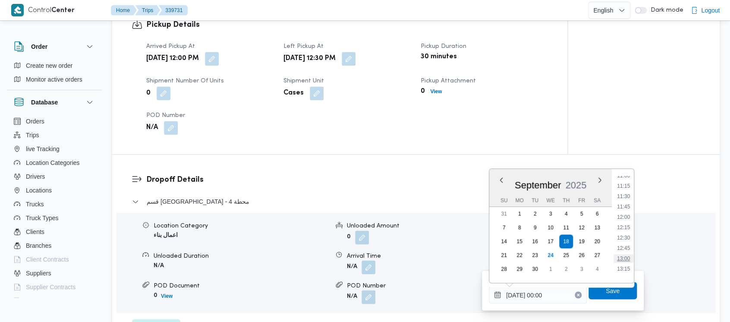
click at [624, 257] on li "13:00" at bounding box center [623, 258] width 20 height 9
type input "[DATE] 13:00"
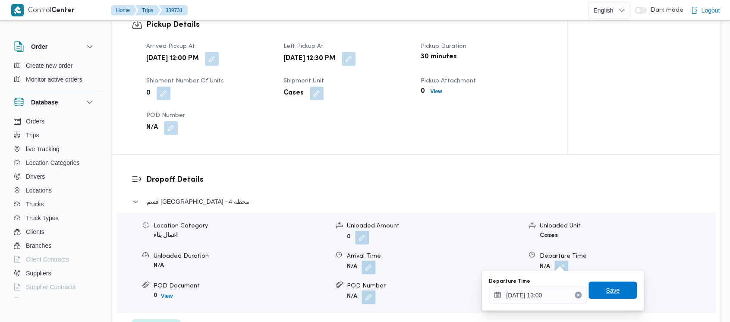
click at [611, 285] on span "Save" at bounding box center [612, 289] width 48 height 17
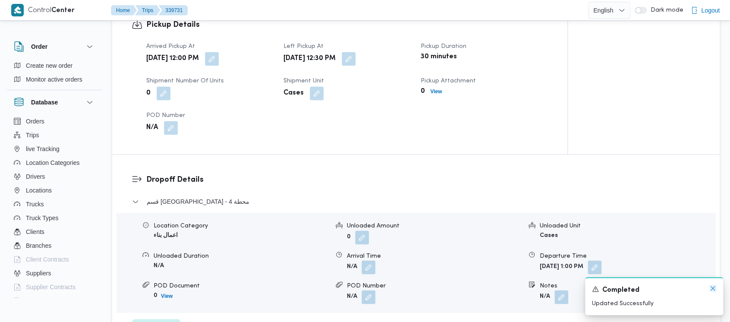
click at [711, 285] on icon "Dismiss toast" at bounding box center [712, 288] width 7 height 7
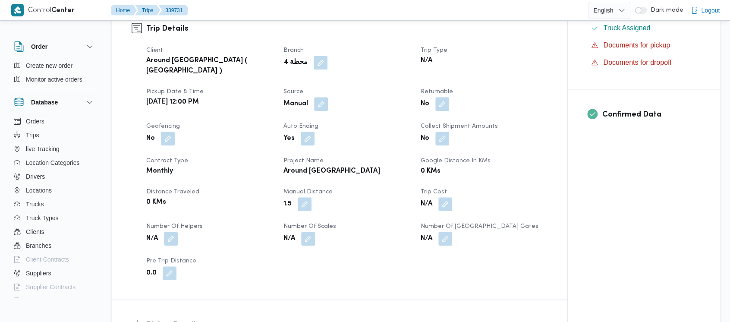
scroll to position [0, 0]
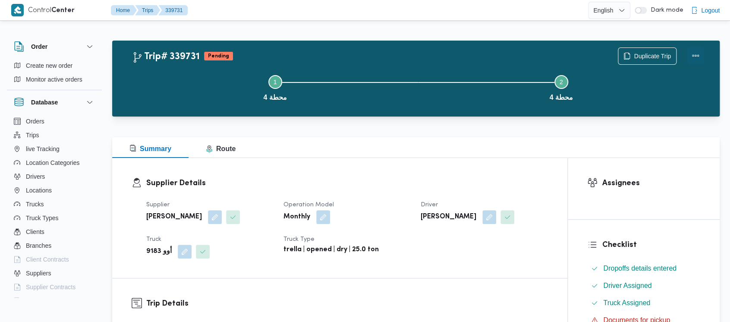
click at [693, 54] on button "Actions" at bounding box center [695, 55] width 17 height 17
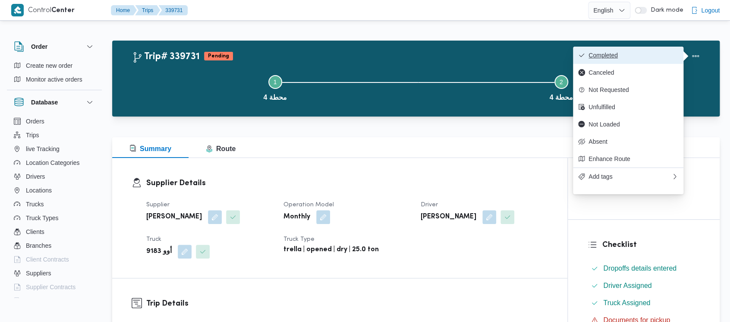
click at [621, 59] on span "Completed" at bounding box center [633, 55] width 90 height 7
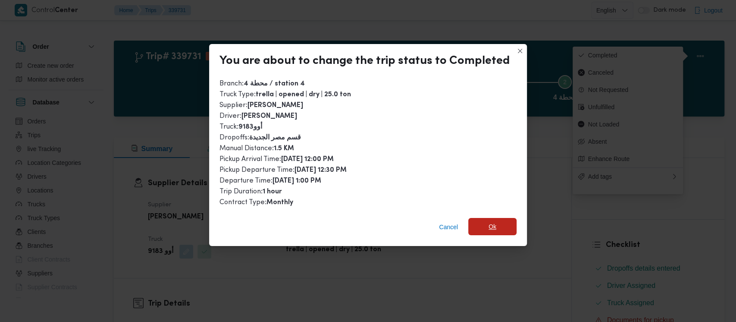
click at [489, 226] on span "Ok" at bounding box center [493, 226] width 8 height 10
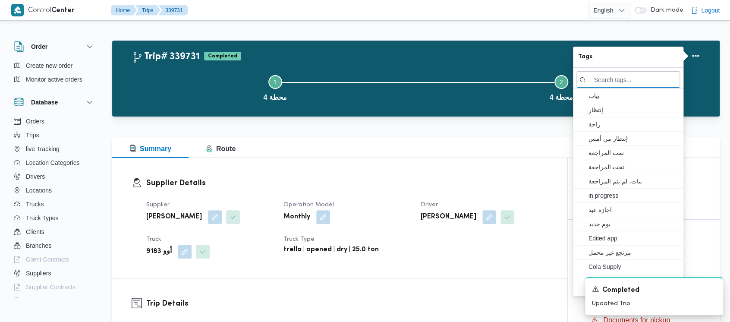
drag, startPoint x: 190, startPoint y: 91, endPoint x: 166, endPoint y: 67, distance: 34.2
click at [187, 84] on button "Step 1 is incomplete 1 محطة 4" at bounding box center [275, 87] width 286 height 45
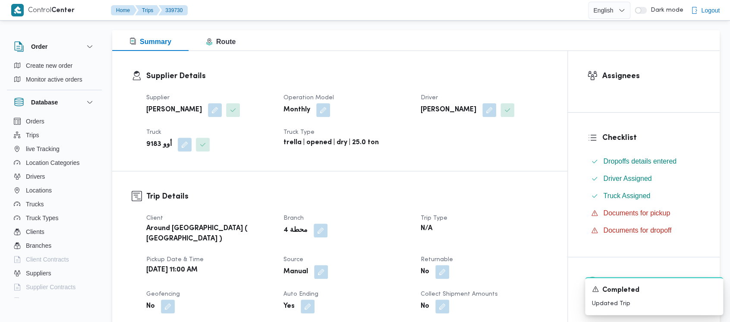
scroll to position [287, 0]
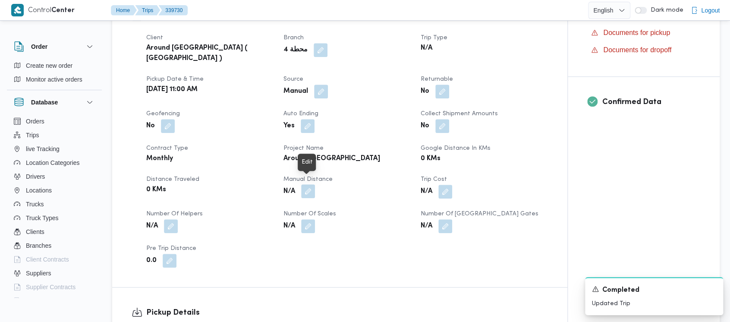
click at [308, 184] on button "button" at bounding box center [308, 191] width 14 height 14
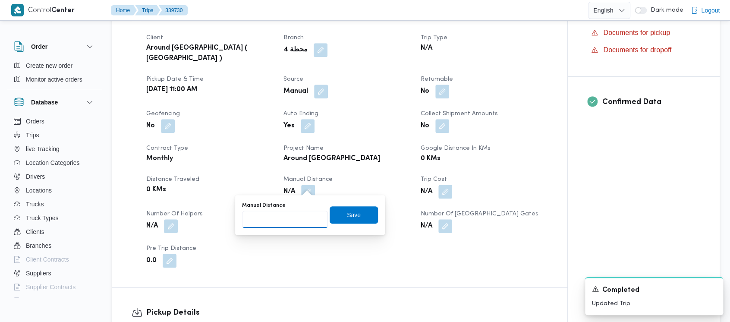
click at [283, 220] on input "Manual Distance" at bounding box center [285, 219] width 86 height 17
paste input "1.5"
type input "1.5"
click at [351, 213] on span "Save" at bounding box center [354, 214] width 14 height 10
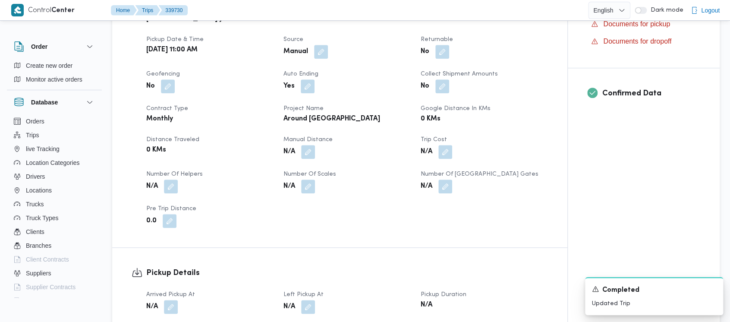
scroll to position [345, 0]
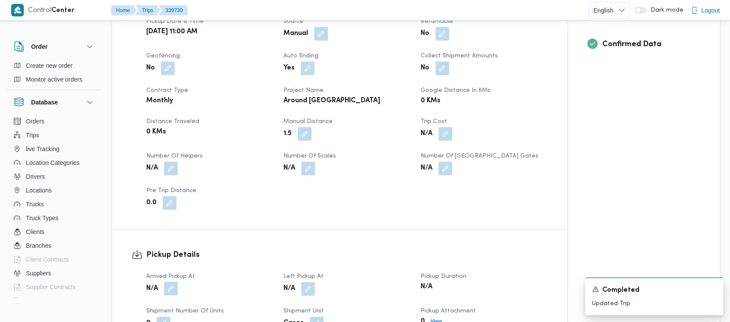
click at [170, 286] on button "button" at bounding box center [171, 288] width 14 height 14
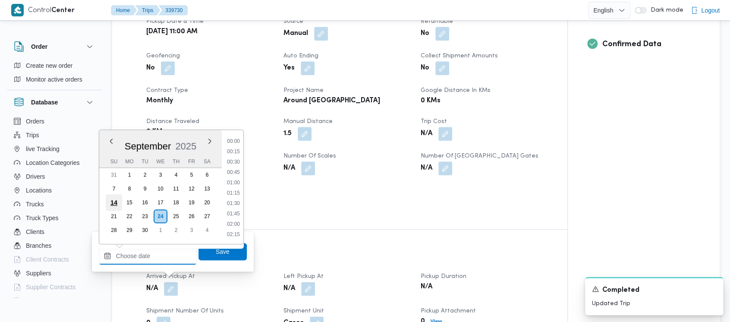
drag, startPoint x: 138, startPoint y: 255, endPoint x: 117, endPoint y: 196, distance: 62.8
click at [138, 255] on input "Arrived Pickup At" at bounding box center [148, 255] width 98 height 17
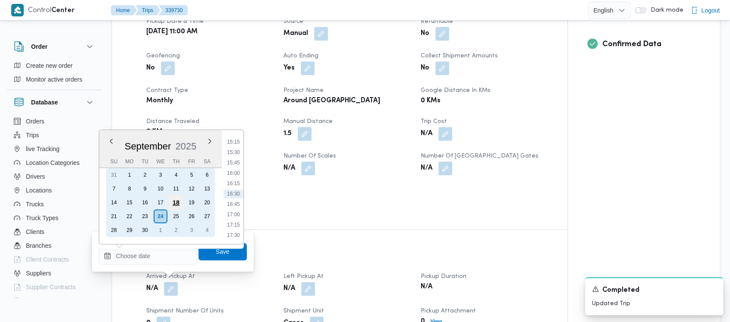
click at [180, 200] on div "18" at bounding box center [176, 202] width 16 height 16
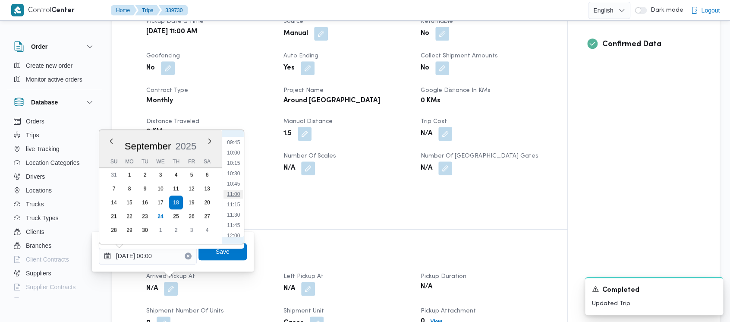
click at [240, 194] on li "11:00" at bounding box center [233, 194] width 20 height 9
type input "[DATE] 11:00"
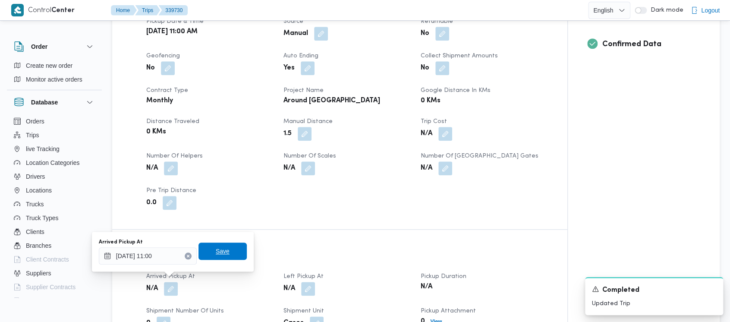
click at [223, 252] on span "Save" at bounding box center [222, 250] width 48 height 17
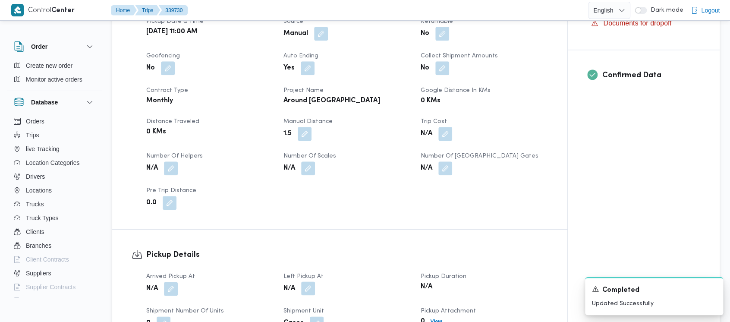
click at [303, 282] on button "button" at bounding box center [308, 288] width 14 height 14
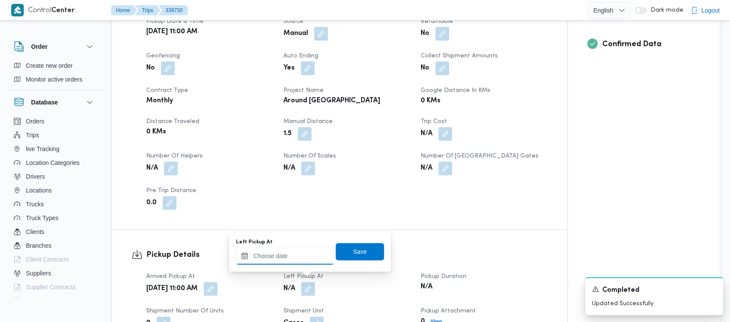
click at [279, 252] on input "Left Pickup At" at bounding box center [285, 255] width 98 height 17
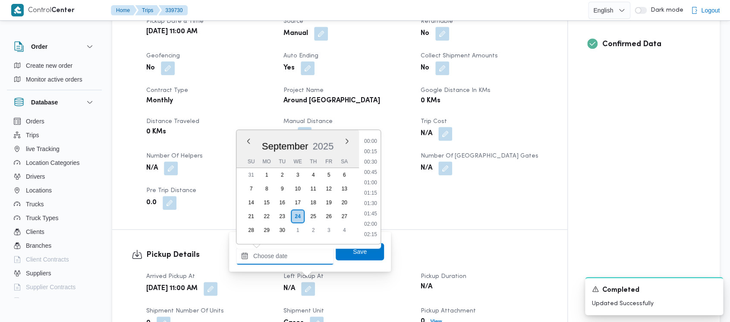
scroll to position [631, 0]
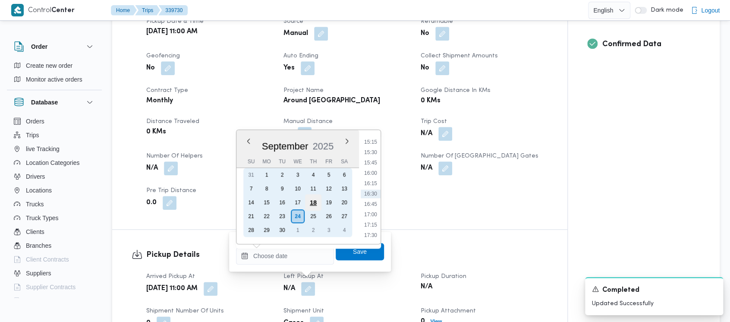
click at [315, 202] on div "18" at bounding box center [313, 202] width 16 height 16
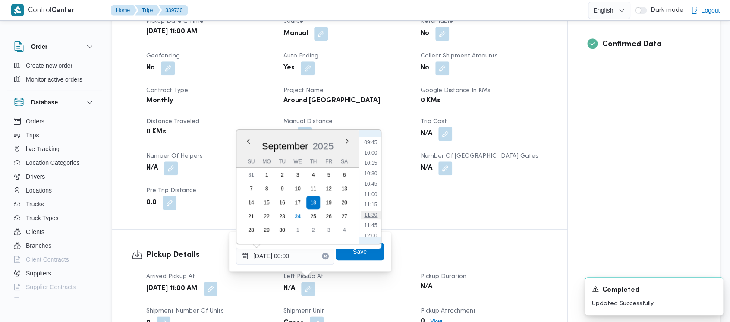
click at [376, 212] on li "11:30" at bounding box center [371, 215] width 20 height 9
type input "[DATE] 11:30"
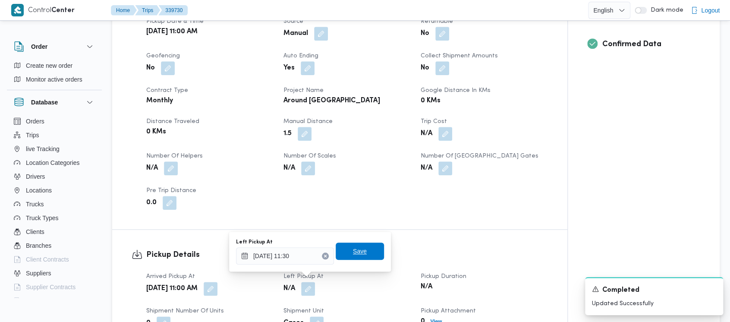
click at [353, 256] on span "Save" at bounding box center [360, 251] width 14 height 10
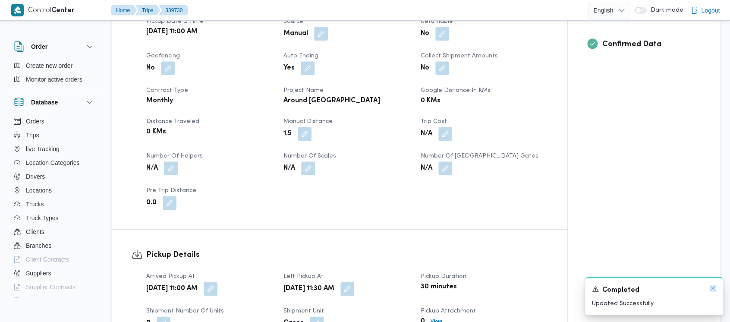
click at [714, 286] on icon "Dismiss toast" at bounding box center [712, 288] width 7 height 7
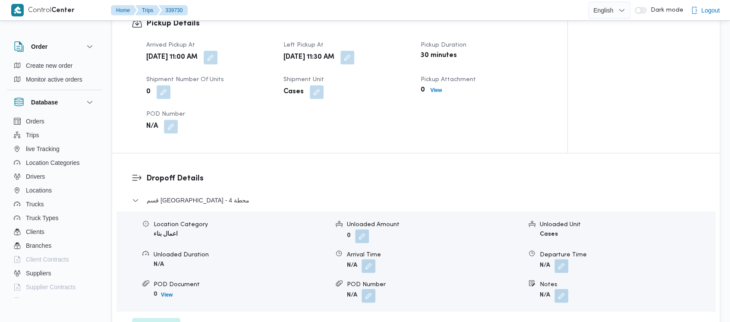
scroll to position [575, 0]
click at [560, 260] on button "button" at bounding box center [561, 267] width 14 height 14
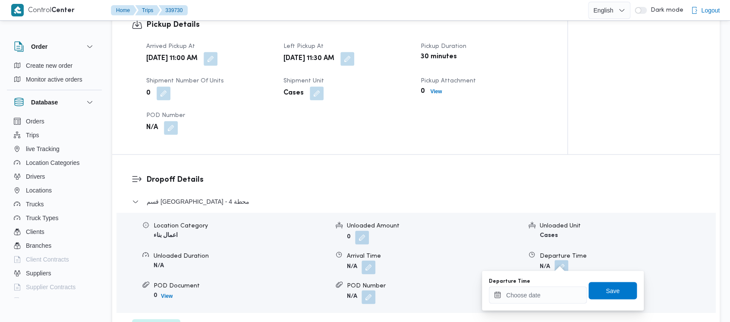
click at [530, 279] on div "Departure Time" at bounding box center [538, 280] width 98 height 7
drag, startPoint x: 531, startPoint y: 297, endPoint x: 520, endPoint y: 287, distance: 15.6
click at [531, 297] on input "Departure Time" at bounding box center [538, 294] width 98 height 17
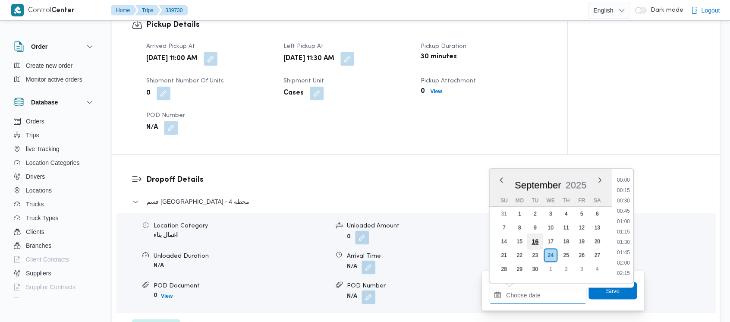
scroll to position [631, 0]
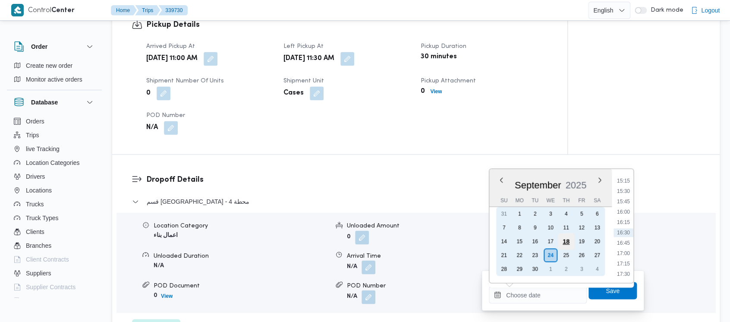
drag, startPoint x: 565, startPoint y: 241, endPoint x: 600, endPoint y: 241, distance: 35.8
click at [566, 241] on div "18" at bounding box center [566, 241] width 16 height 16
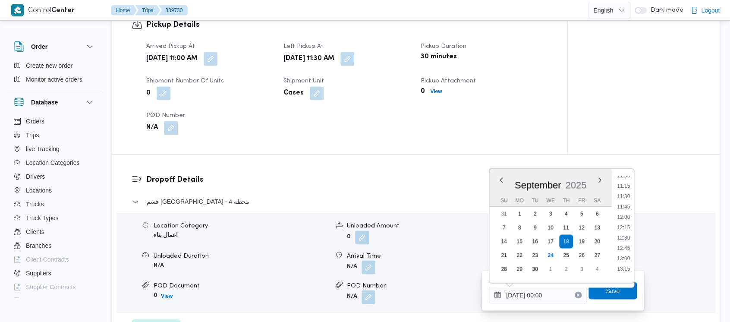
click at [625, 221] on ul "00:00 00:15 00:30 00:45 01:00 01:15 01:30 01:45 02:00 02:15 02:30 02:45 03:00 0…" at bounding box center [623, 226] width 20 height 100
click at [624, 217] on li "12:00" at bounding box center [623, 217] width 20 height 9
type input "[DATE] 12:00"
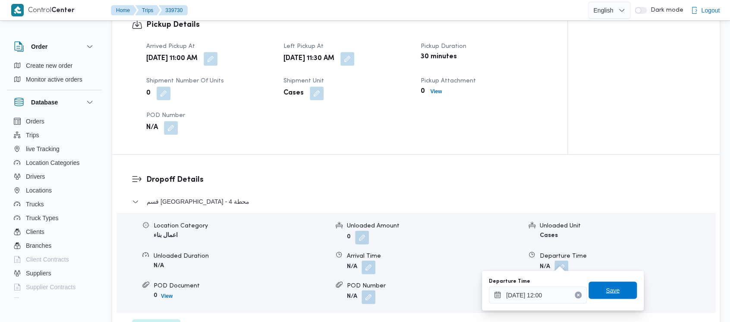
click at [611, 292] on span "Save" at bounding box center [613, 290] width 14 height 10
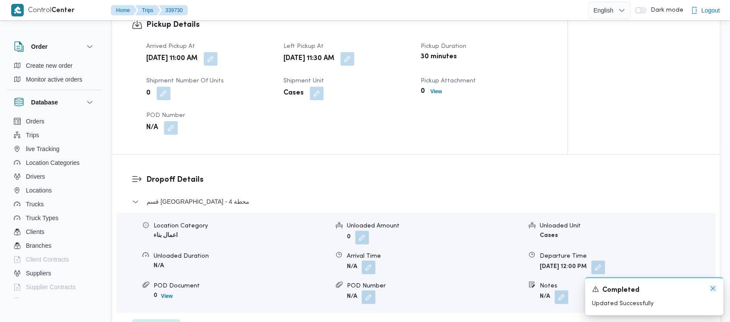
click at [711, 287] on icon "Dismiss toast" at bounding box center [713, 288] width 4 height 4
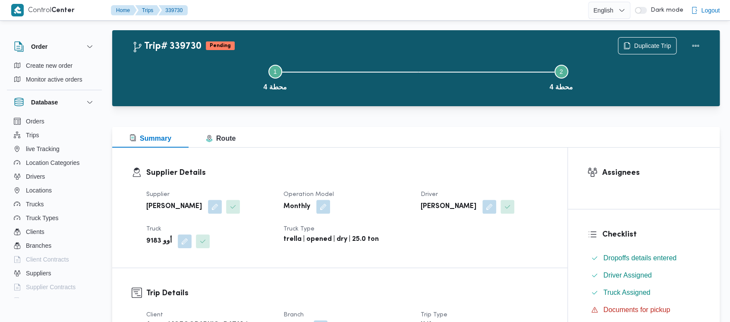
scroll to position [0, 0]
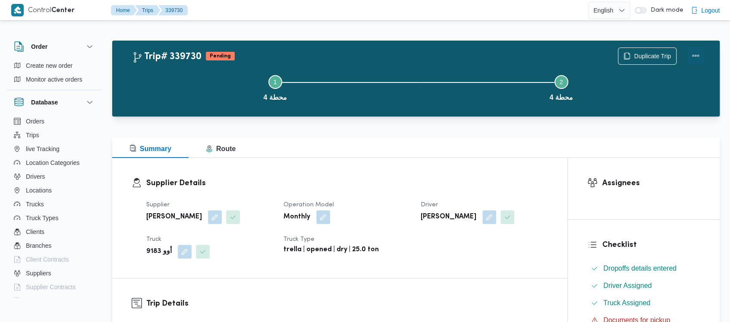
click at [695, 53] on button "Actions" at bounding box center [695, 55] width 17 height 17
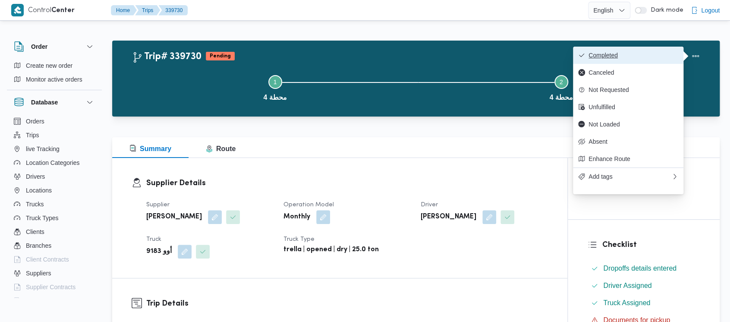
click at [619, 53] on span "Completed" at bounding box center [633, 55] width 90 height 7
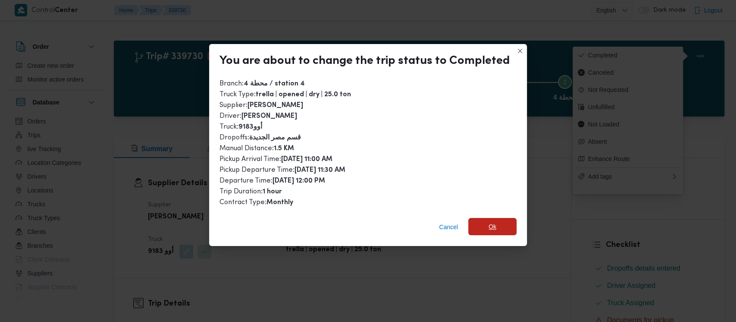
click at [492, 226] on span "Ok" at bounding box center [493, 226] width 8 height 10
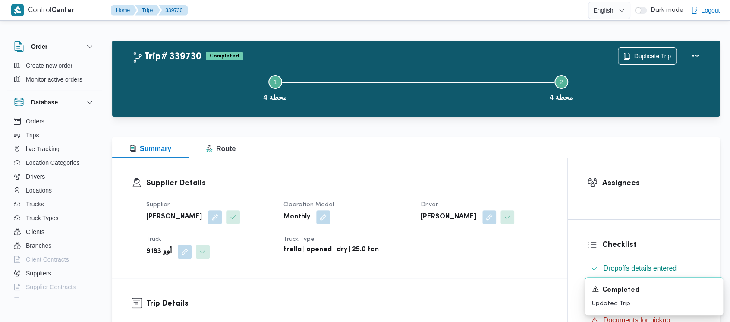
drag, startPoint x: 184, startPoint y: 82, endPoint x: 89, endPoint y: 14, distance: 116.6
click at [181, 79] on button "Step 1 is incomplete 1 محطة 4" at bounding box center [275, 87] width 286 height 45
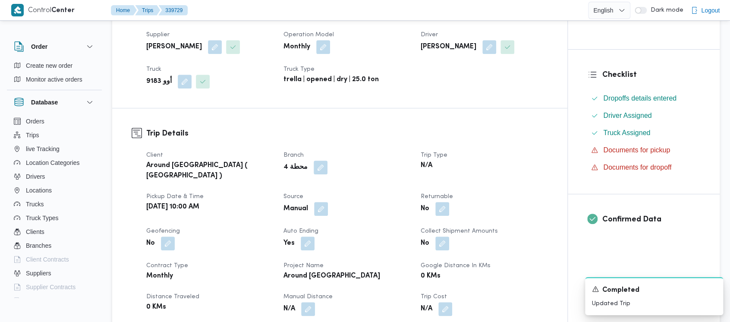
scroll to position [230, 0]
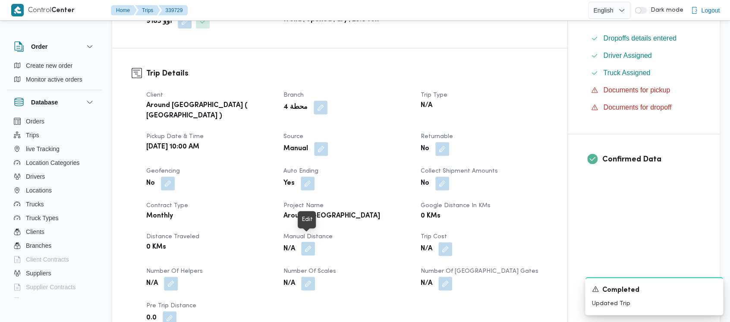
click at [306, 242] on button "button" at bounding box center [308, 249] width 14 height 14
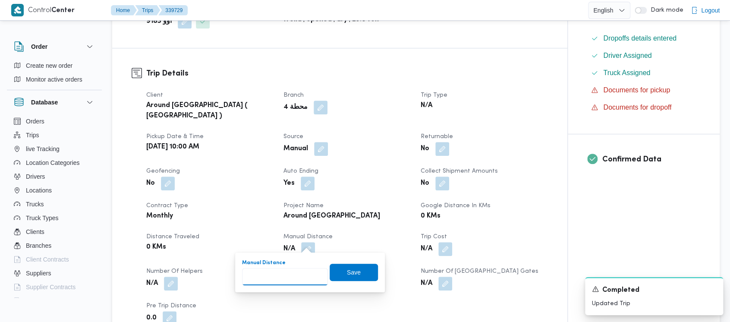
click at [270, 279] on input "Manual Distance" at bounding box center [285, 276] width 86 height 17
paste input "1.5"
type input "1.5"
click at [339, 274] on span "Save" at bounding box center [354, 271] width 48 height 17
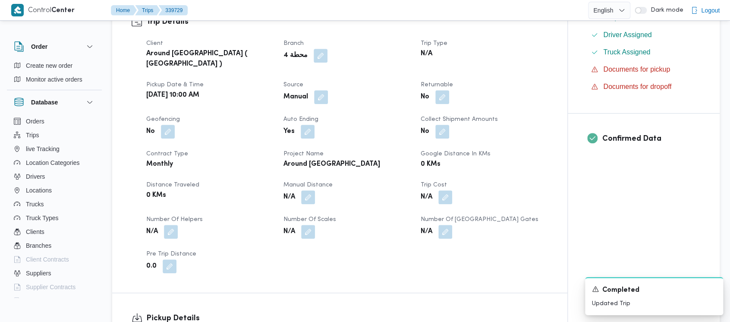
scroll to position [345, 0]
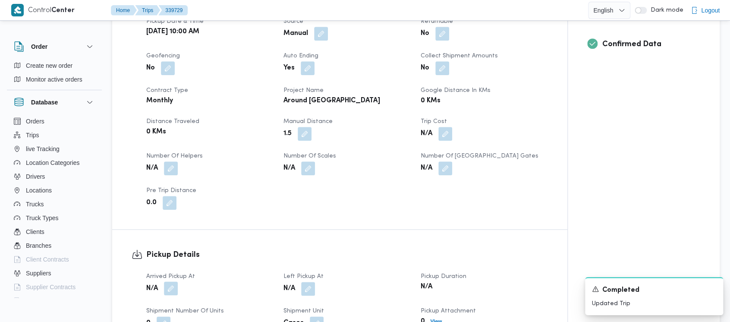
click at [178, 281] on button "button" at bounding box center [171, 288] width 14 height 14
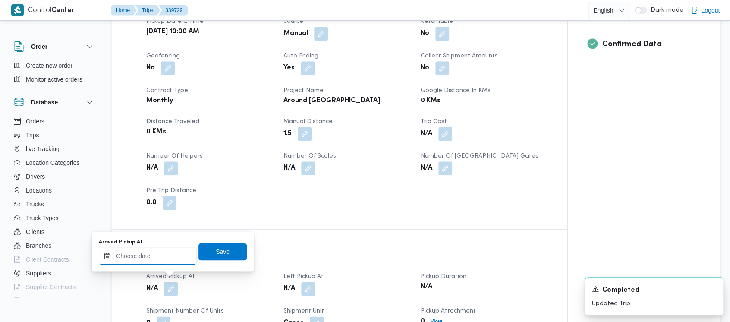
drag, startPoint x: 128, startPoint y: 262, endPoint x: 132, endPoint y: 255, distance: 8.5
click at [129, 261] on input "Arrived Pickup At" at bounding box center [148, 255] width 98 height 17
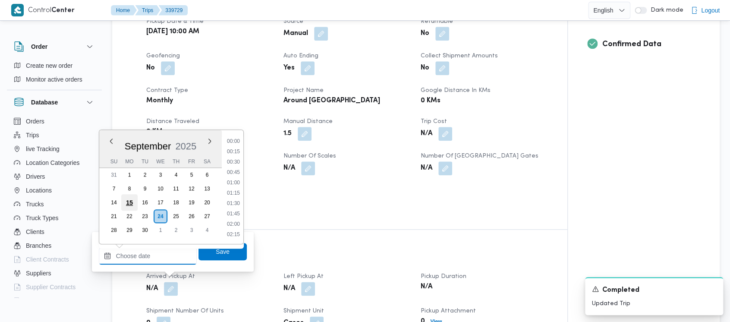
scroll to position [631, 0]
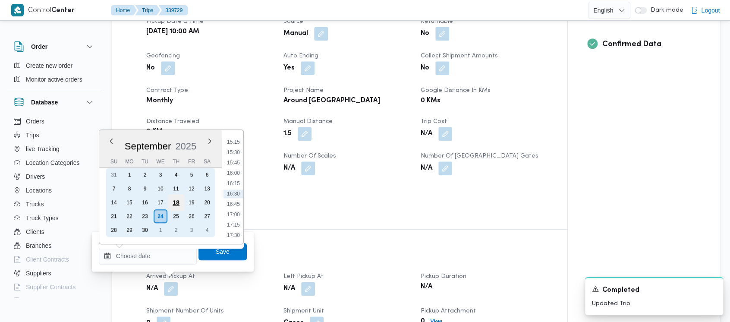
click at [176, 201] on div "18" at bounding box center [176, 202] width 16 height 16
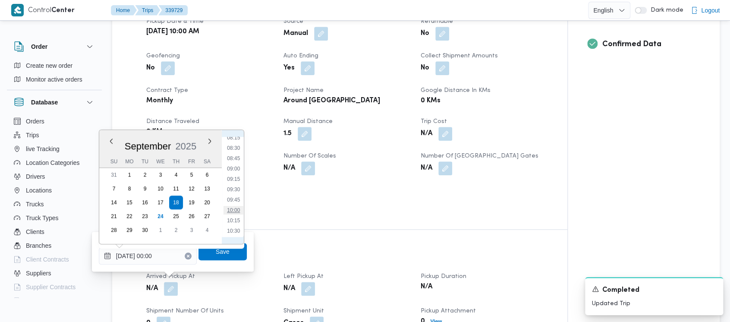
click at [238, 211] on li "10:00" at bounding box center [233, 210] width 20 height 9
type input "[DATE] 10:00"
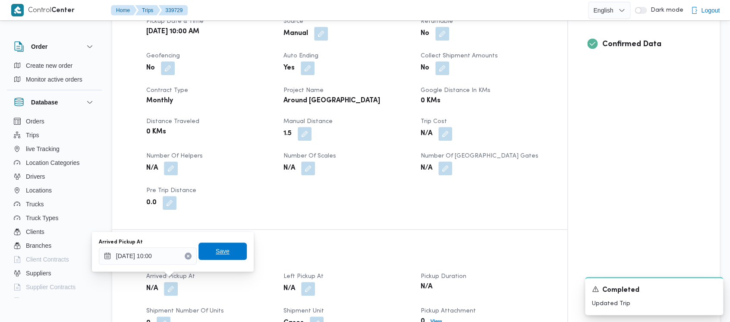
click at [220, 251] on span "Save" at bounding box center [223, 251] width 14 height 10
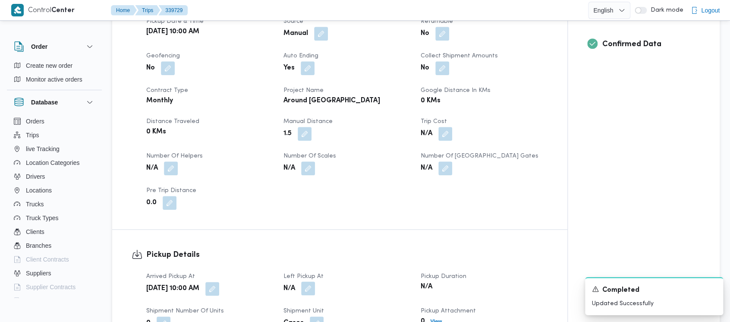
click at [311, 282] on button "button" at bounding box center [308, 288] width 14 height 14
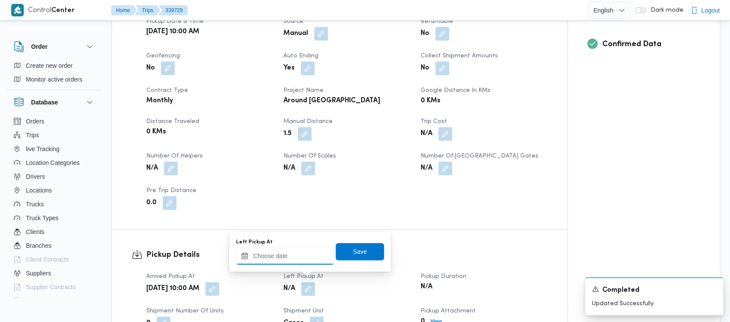
click at [288, 257] on input "Left Pickup At" at bounding box center [285, 255] width 98 height 17
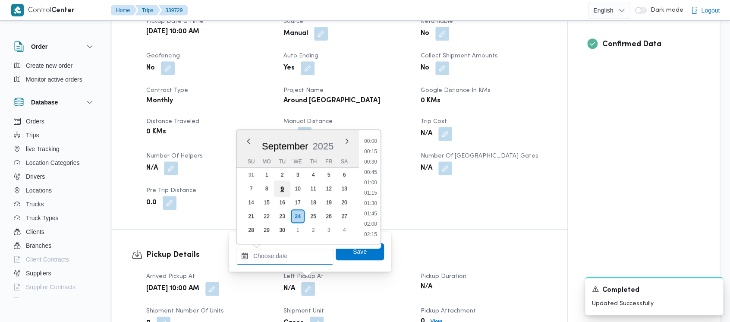
scroll to position [631, 0]
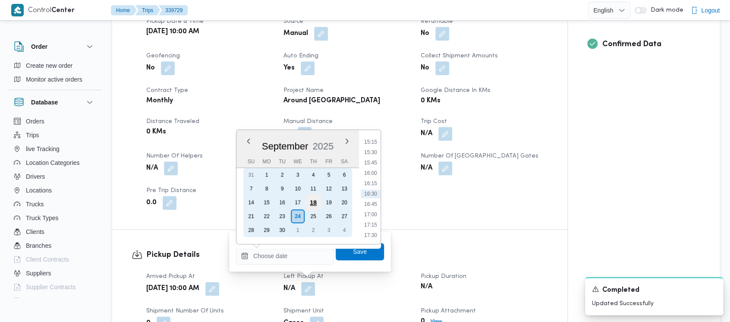
click at [318, 201] on div "18" at bounding box center [313, 202] width 16 height 16
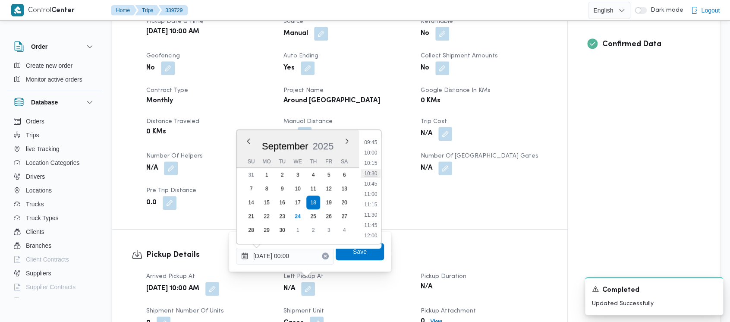
click at [375, 171] on li "10:30" at bounding box center [371, 173] width 20 height 9
type input "[DATE] 10:30"
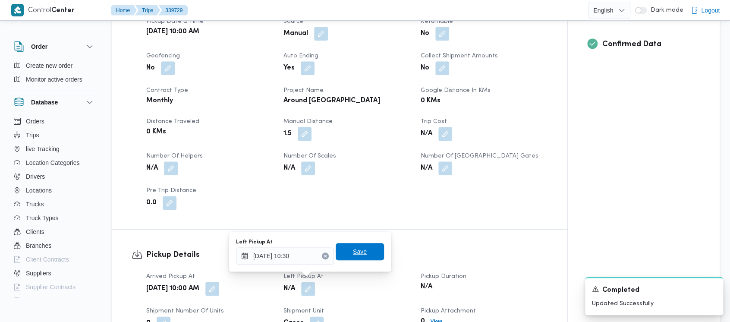
drag, startPoint x: 356, startPoint y: 248, endPoint x: 364, endPoint y: 248, distance: 7.8
click at [357, 248] on span "Save" at bounding box center [360, 251] width 14 height 10
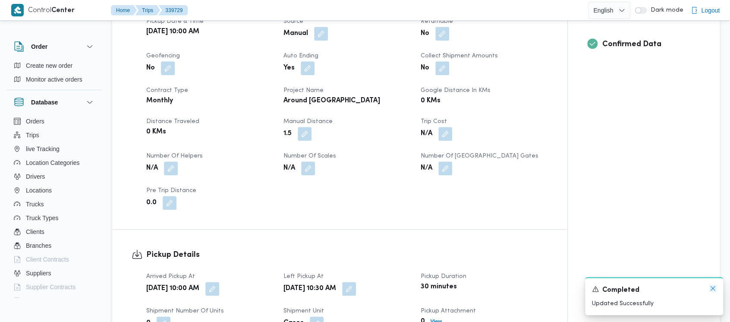
click at [714, 287] on icon "Dismiss toast" at bounding box center [712, 288] width 7 height 7
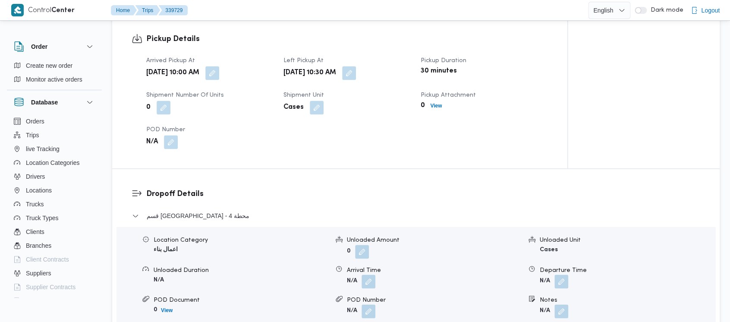
scroll to position [575, 0]
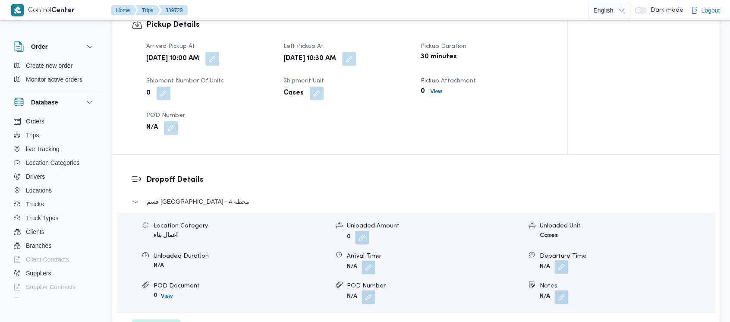
click at [563, 260] on button "button" at bounding box center [561, 267] width 14 height 14
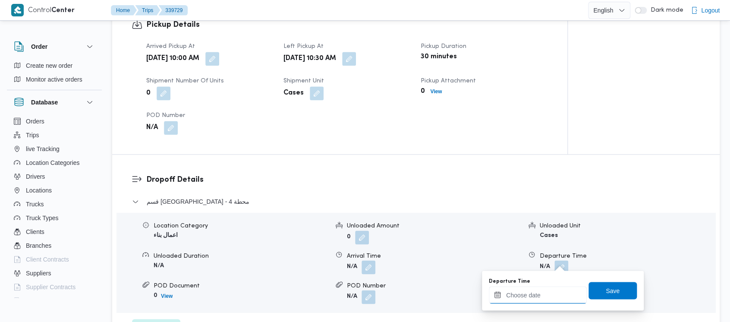
click at [522, 295] on input "Departure Time" at bounding box center [538, 294] width 98 height 17
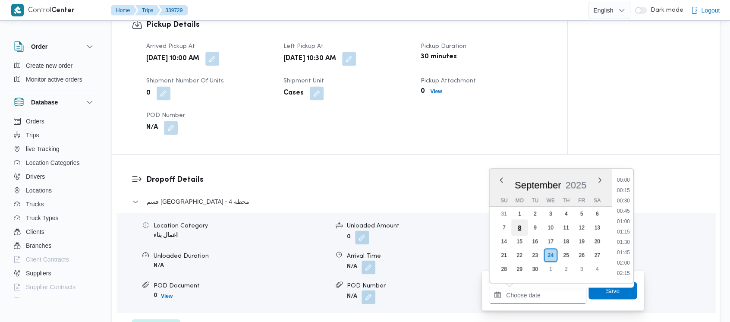
scroll to position [631, 0]
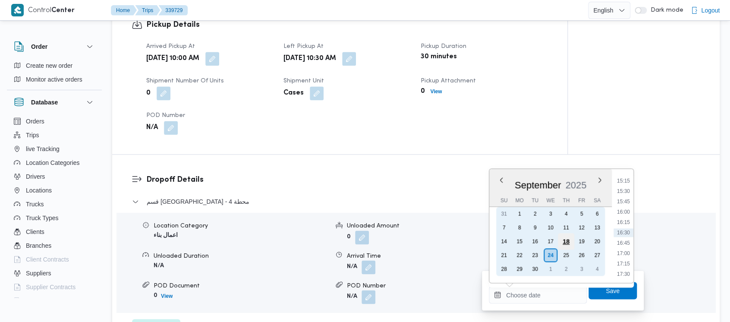
click at [570, 239] on div "18" at bounding box center [566, 241] width 16 height 16
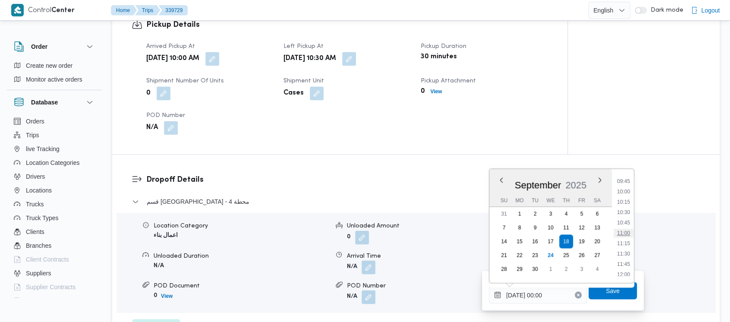
click at [625, 233] on li "11:00" at bounding box center [623, 233] width 20 height 9
type input "[DATE] 11:00"
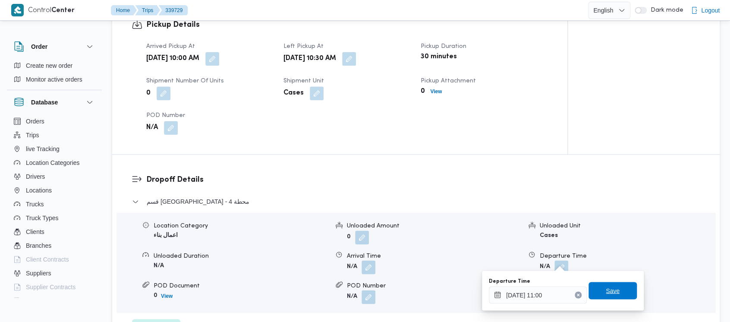
drag, startPoint x: 602, startPoint y: 292, endPoint x: 608, endPoint y: 289, distance: 6.6
click at [606, 291] on span "Save" at bounding box center [613, 290] width 14 height 10
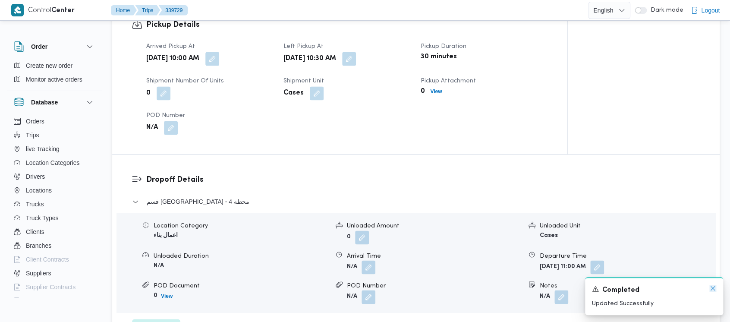
click at [711, 288] on icon "Dismiss toast" at bounding box center [712, 288] width 7 height 7
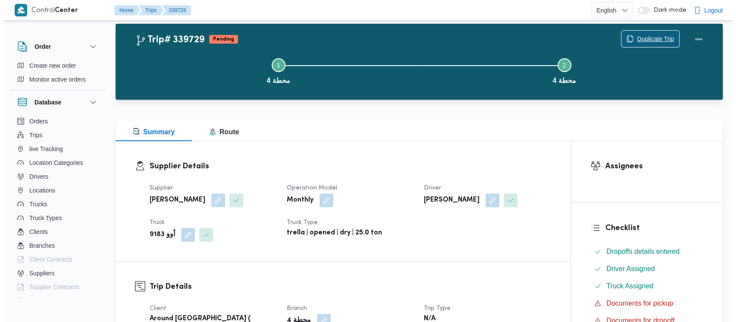
scroll to position [0, 0]
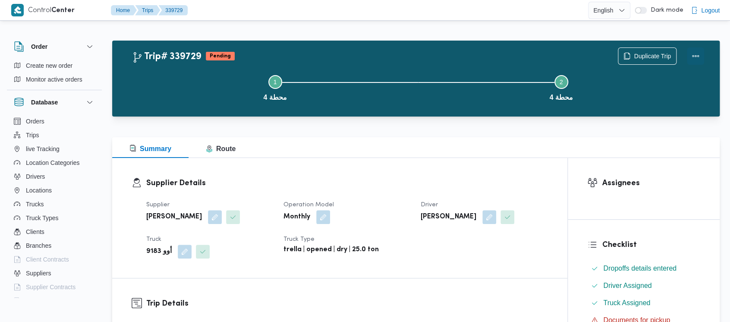
drag, startPoint x: 698, startPoint y: 50, endPoint x: 681, endPoint y: 51, distance: 17.3
click at [698, 51] on button "Actions" at bounding box center [695, 55] width 17 height 17
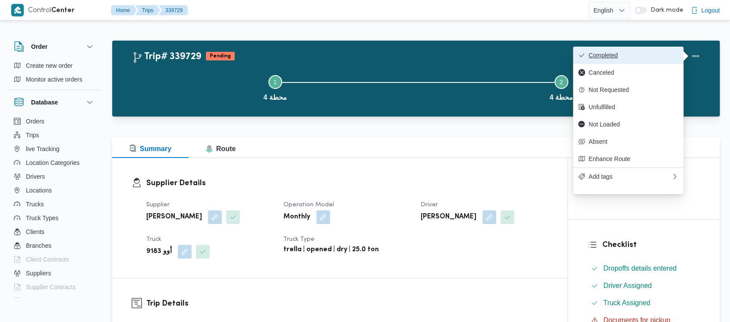
click at [622, 48] on button "Completed" at bounding box center [628, 55] width 110 height 17
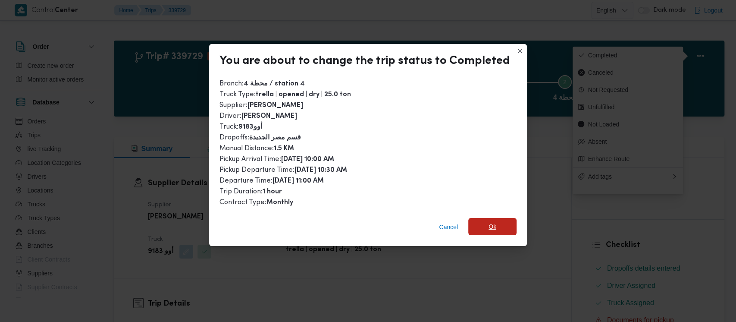
click at [494, 225] on span "Ok" at bounding box center [493, 226] width 8 height 10
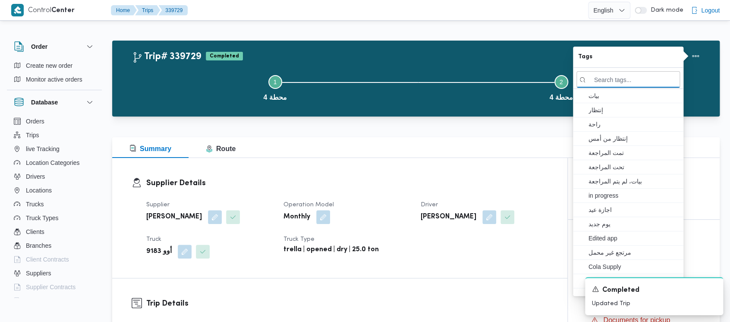
drag, startPoint x: 192, startPoint y: 90, endPoint x: 110, endPoint y: 14, distance: 112.7
click at [193, 88] on button "Step 1 is incomplete 1 محطة 4" at bounding box center [275, 87] width 286 height 45
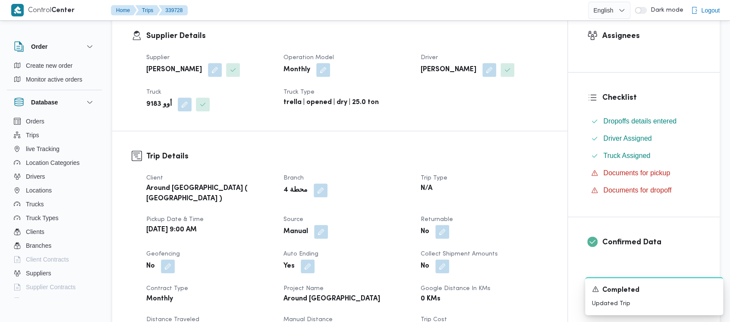
scroll to position [287, 0]
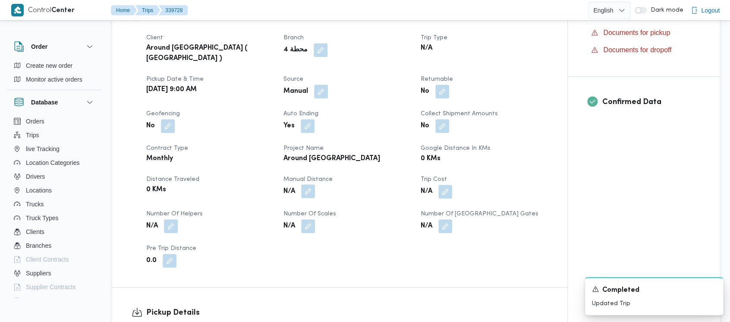
click at [311, 185] on button "button" at bounding box center [308, 191] width 14 height 14
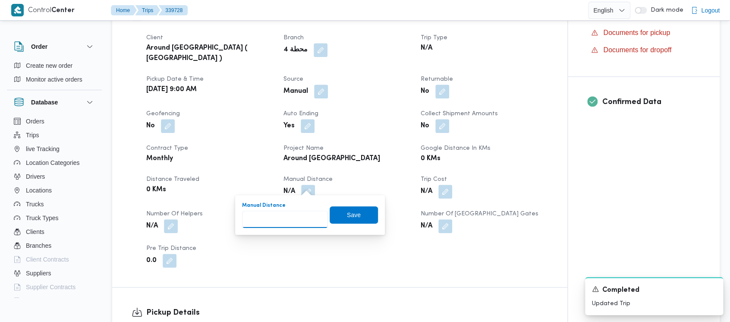
click at [289, 217] on input "Manual Distance" at bounding box center [285, 219] width 86 height 17
paste input "1.5"
type input "1.5"
drag, startPoint x: 338, startPoint y: 217, endPoint x: 285, endPoint y: 201, distance: 55.4
click at [339, 217] on span "Save" at bounding box center [354, 214] width 48 height 17
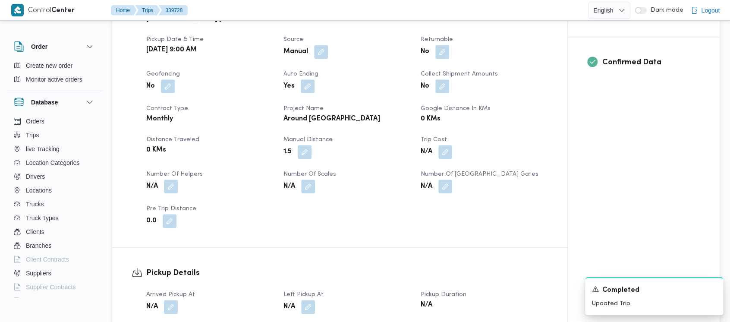
scroll to position [345, 0]
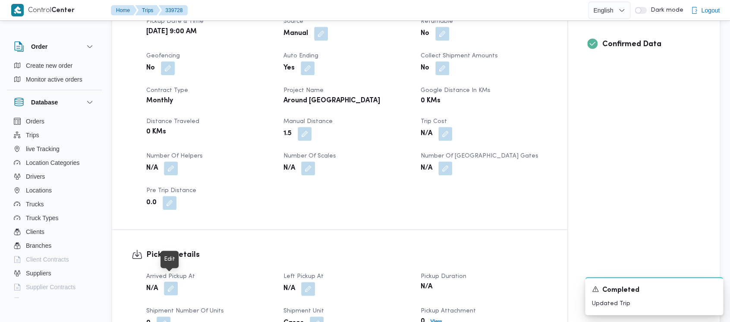
click at [172, 282] on button "button" at bounding box center [171, 288] width 14 height 14
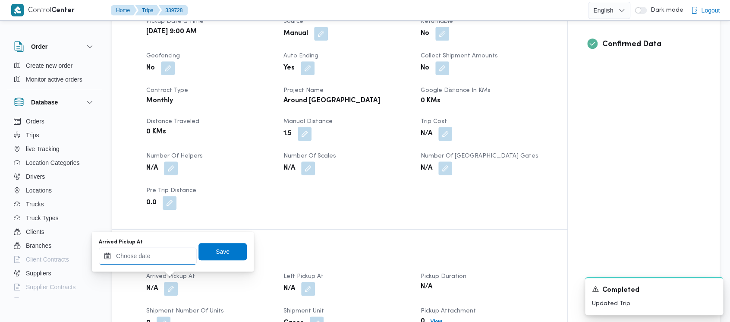
drag, startPoint x: 159, startPoint y: 269, endPoint x: 131, endPoint y: 248, distance: 35.0
click at [131, 254] on input "Arrived Pickup At" at bounding box center [148, 255] width 98 height 17
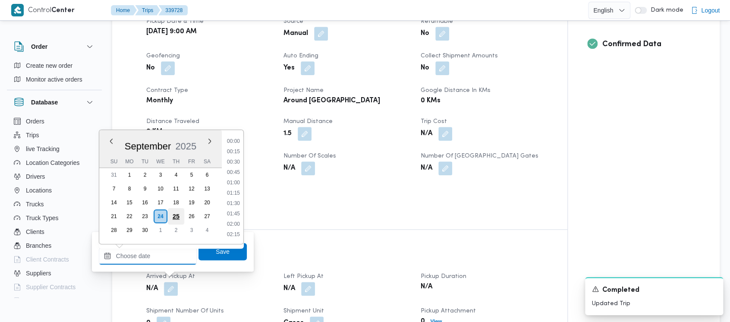
scroll to position [631, 0]
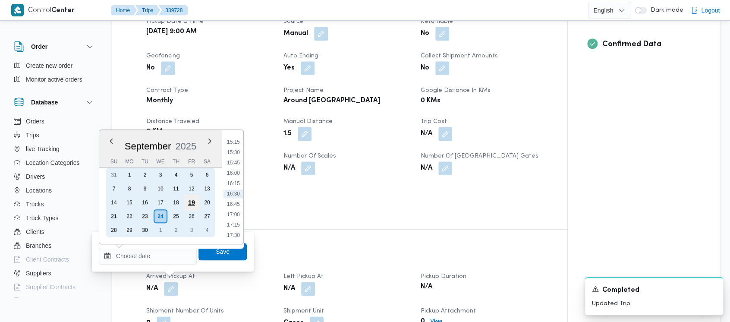
drag, startPoint x: 179, startPoint y: 203, endPoint x: 190, endPoint y: 198, distance: 12.0
click at [179, 203] on div "18" at bounding box center [176, 202] width 14 height 14
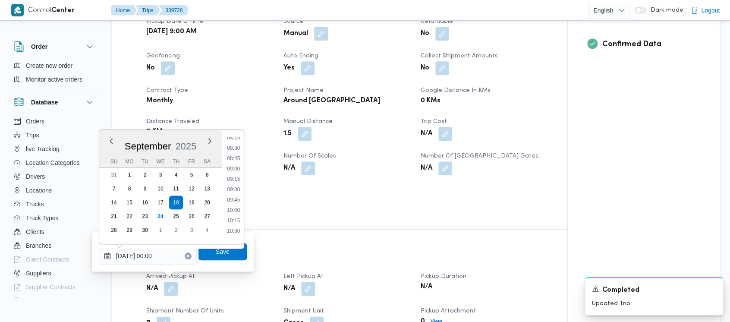
drag, startPoint x: 233, startPoint y: 167, endPoint x: 238, endPoint y: 169, distance: 5.0
click at [233, 167] on li "09:00" at bounding box center [233, 168] width 20 height 9
type input "[DATE] 09:00"
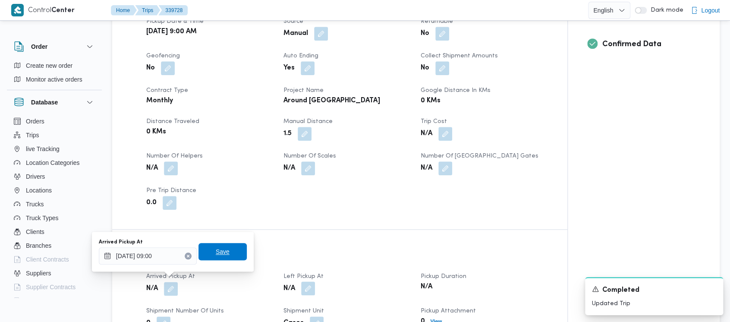
drag, startPoint x: 224, startPoint y: 251, endPoint x: 301, endPoint y: 285, distance: 84.4
click at [224, 252] on span "Save" at bounding box center [222, 251] width 48 height 17
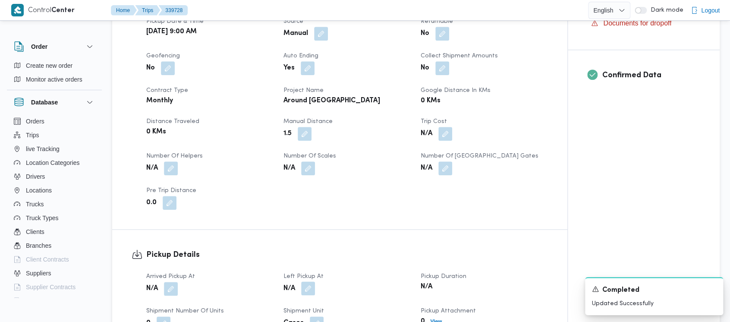
click at [307, 282] on button "button" at bounding box center [308, 288] width 14 height 14
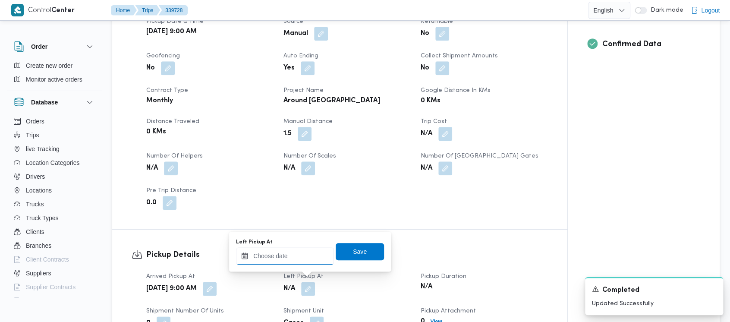
drag, startPoint x: 276, startPoint y: 256, endPoint x: 277, endPoint y: 250, distance: 5.6
click at [276, 255] on input "Left Pickup At" at bounding box center [285, 255] width 98 height 17
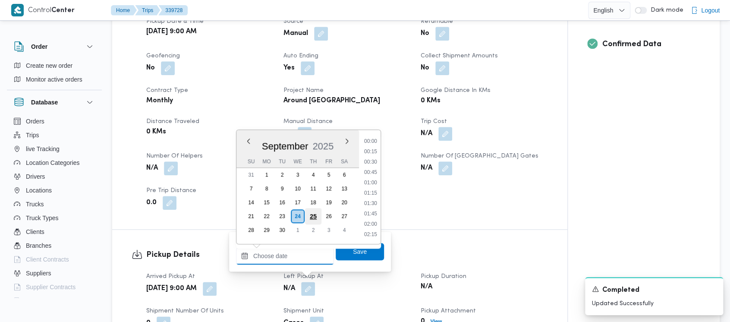
scroll to position [631, 0]
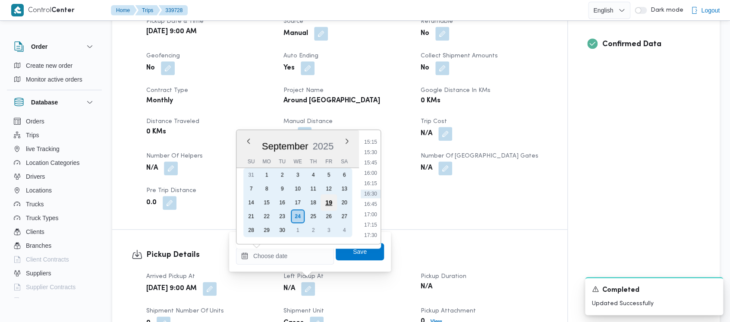
drag, startPoint x: 315, startPoint y: 202, endPoint x: 328, endPoint y: 201, distance: 12.5
click at [318, 201] on div "18" at bounding box center [313, 202] width 14 height 14
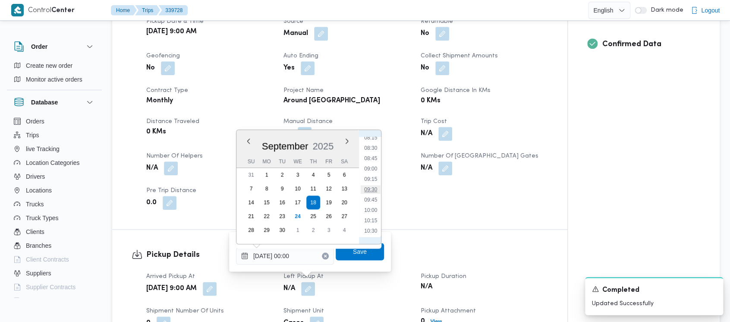
click at [376, 190] on li "09:30" at bounding box center [371, 189] width 20 height 9
type input "[DATE] 09:30"
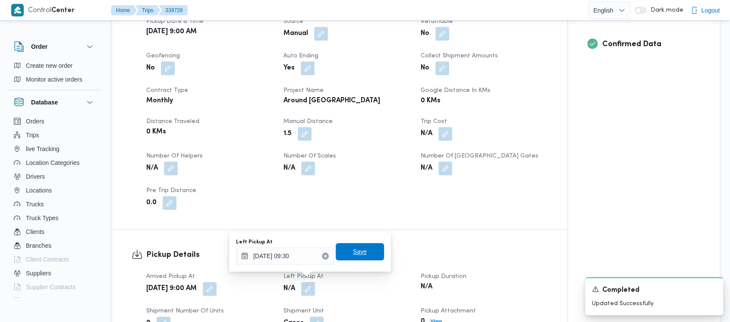
click at [357, 253] on span "Save" at bounding box center [360, 251] width 14 height 10
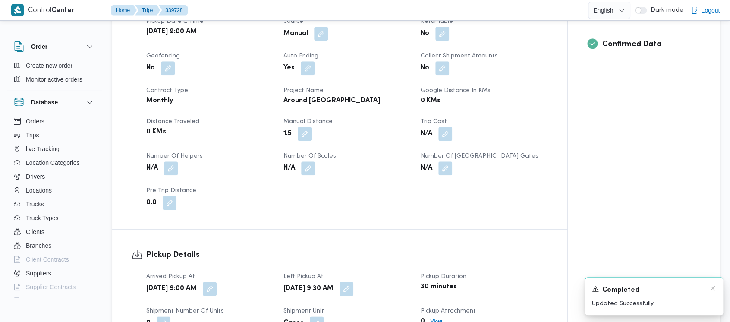
click at [706, 288] on div "Completed" at bounding box center [654, 290] width 124 height 11
click at [710, 288] on icon "Dismiss toast" at bounding box center [712, 288] width 7 height 7
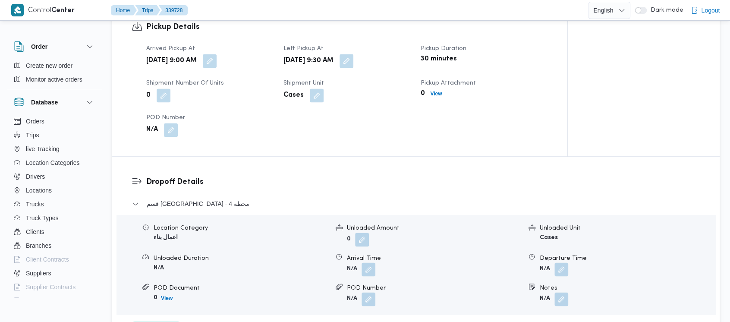
scroll to position [575, 0]
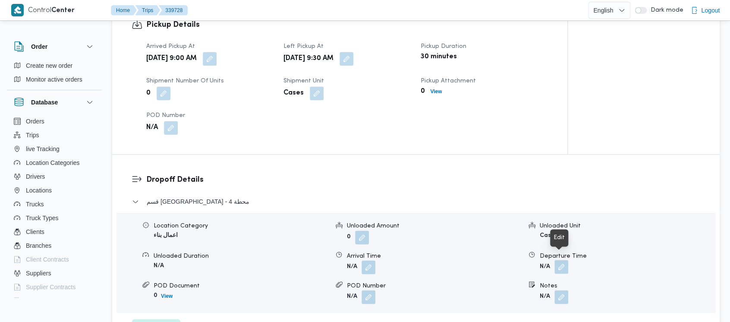
click at [563, 260] on button "button" at bounding box center [561, 267] width 14 height 14
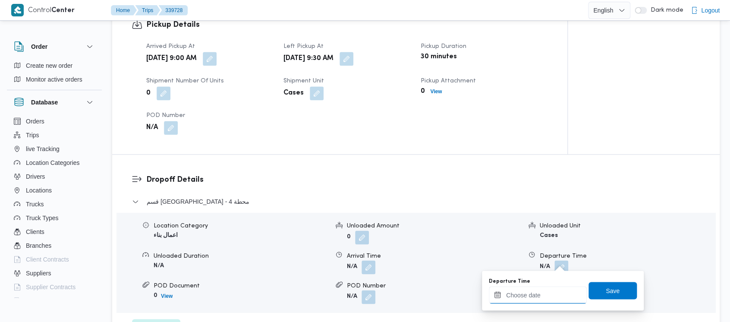
click at [520, 294] on input "Departure Time" at bounding box center [538, 294] width 98 height 17
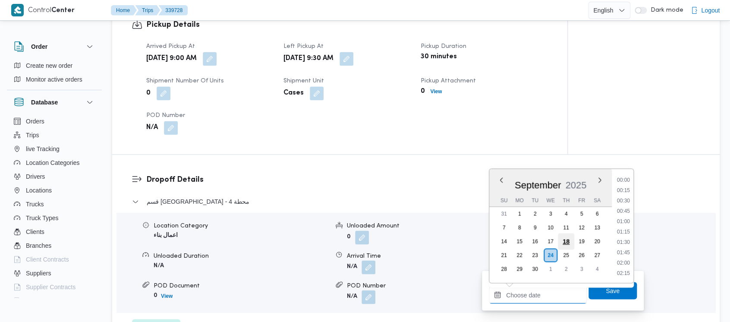
scroll to position [631, 0]
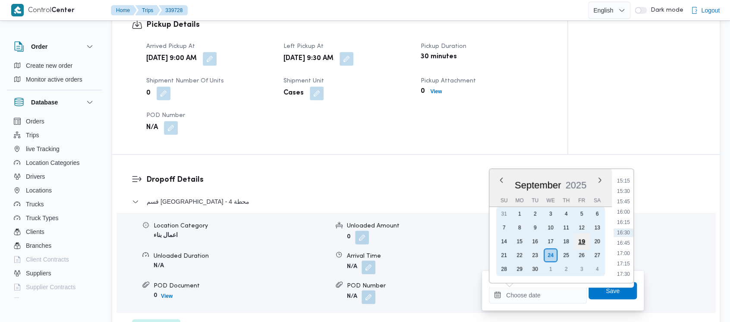
drag, startPoint x: 570, startPoint y: 244, endPoint x: 583, endPoint y: 242, distance: 13.1
click at [571, 245] on div "18" at bounding box center [566, 241] width 14 height 14
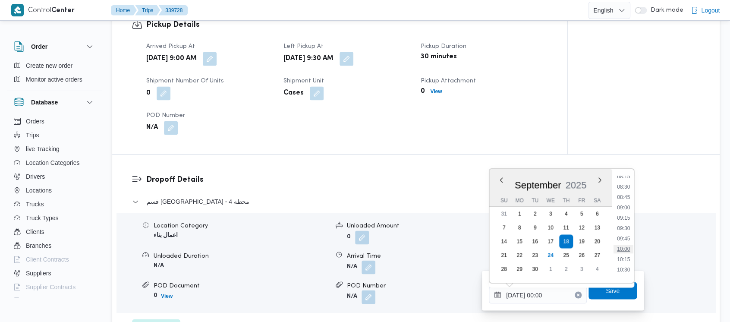
click at [626, 245] on li "10:00" at bounding box center [623, 249] width 20 height 9
type input "[DATE] 10:00"
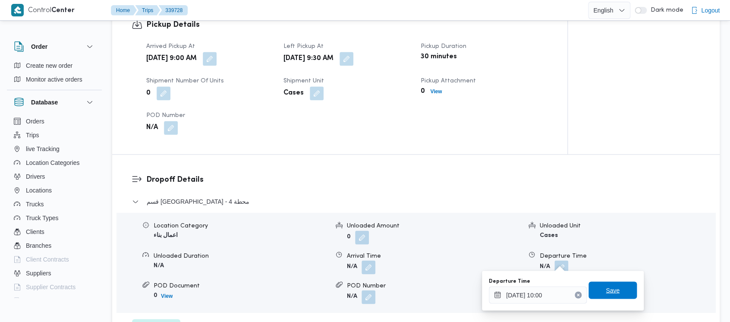
click at [607, 285] on span "Save" at bounding box center [613, 290] width 14 height 10
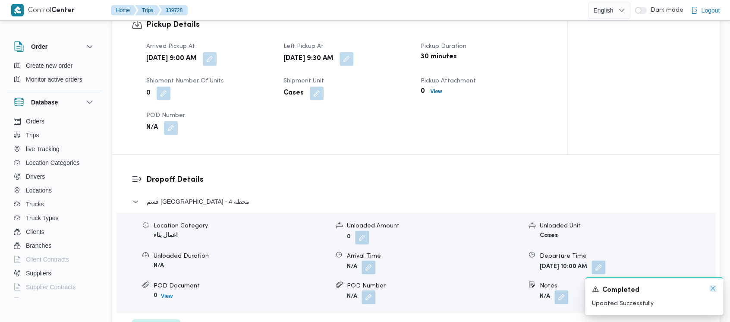
click at [712, 286] on icon "Dismiss toast" at bounding box center [712, 288] width 7 height 7
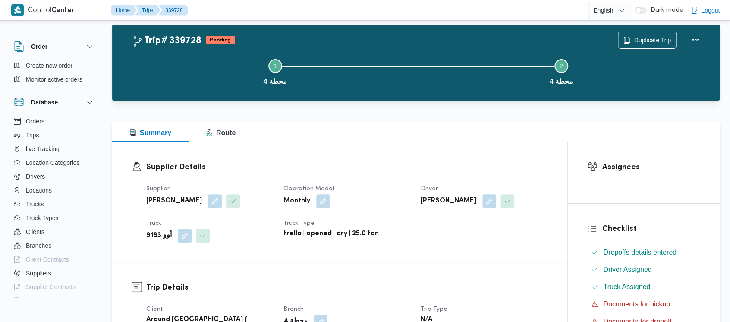
scroll to position [0, 0]
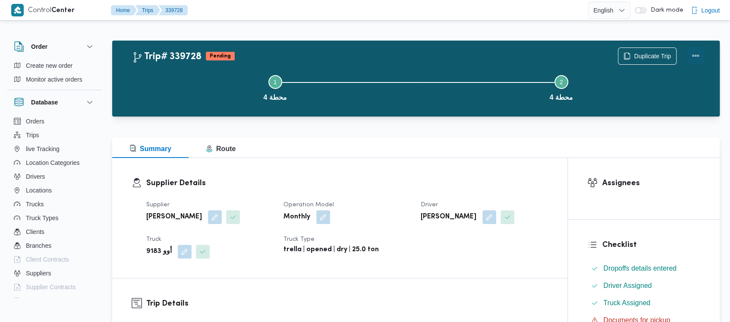
click at [694, 57] on button "Actions" at bounding box center [695, 55] width 17 height 17
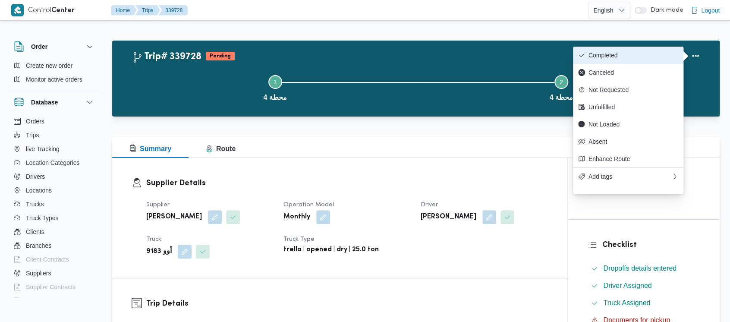
click at [604, 51] on button "Completed" at bounding box center [628, 55] width 110 height 17
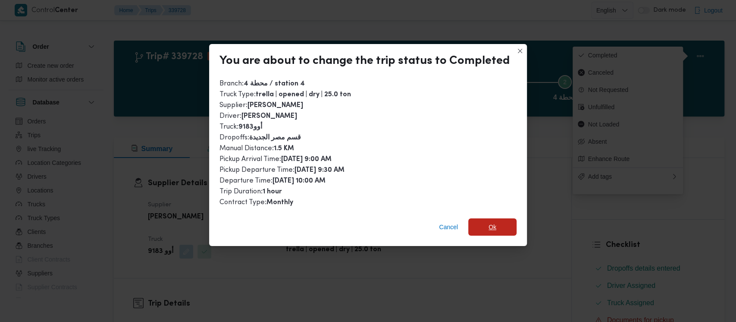
click at [481, 229] on span "Ok" at bounding box center [492, 226] width 48 height 17
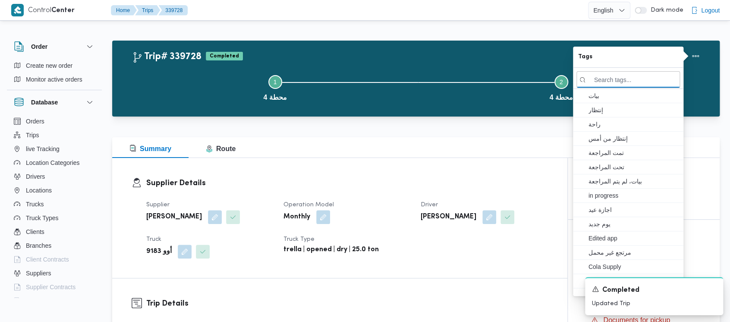
click at [179, 91] on button "Step 1 is incomplete 1 محطة 4" at bounding box center [275, 87] width 286 height 45
